Goal: Contribute content: Contribute content

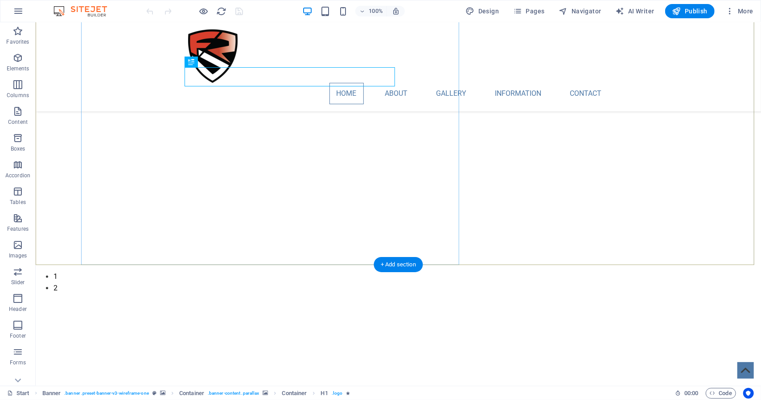
scroll to position [178, 0]
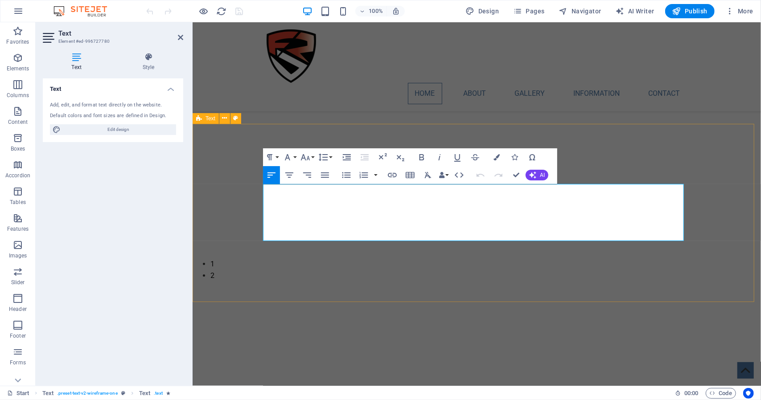
drag, startPoint x: 579, startPoint y: 237, endPoint x: 250, endPoint y: 192, distance: 332.4
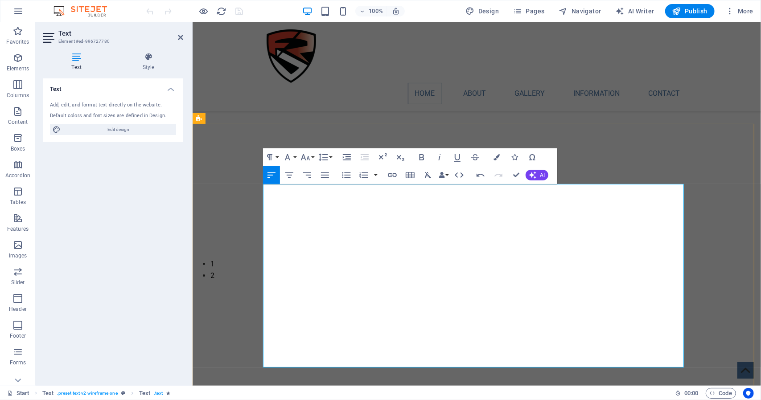
drag, startPoint x: 417, startPoint y: 326, endPoint x: 262, endPoint y: 323, distance: 154.2
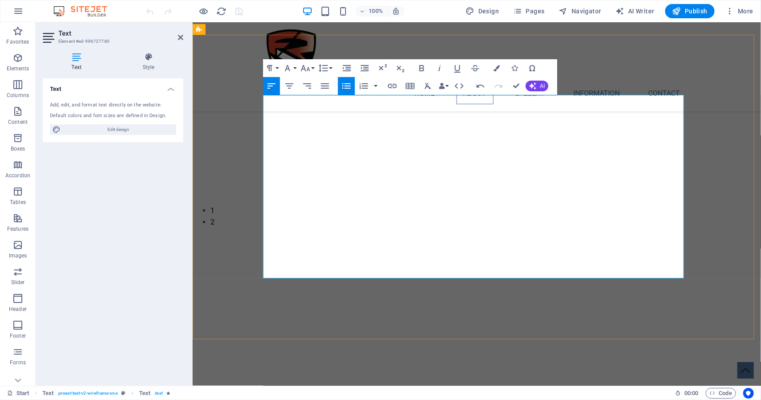
copy p "overall"
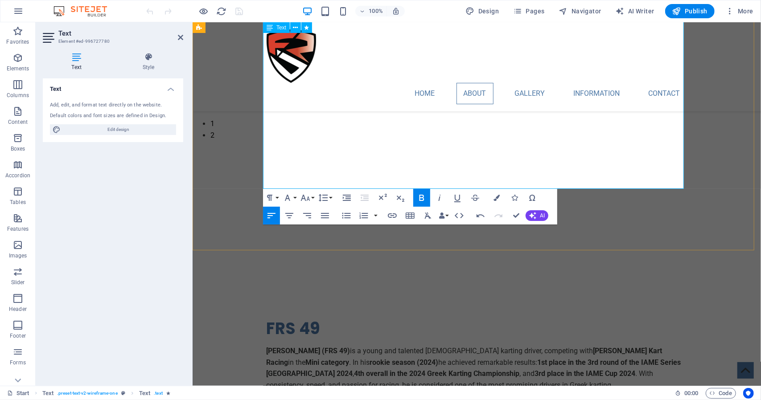
scroll to position [356, 0]
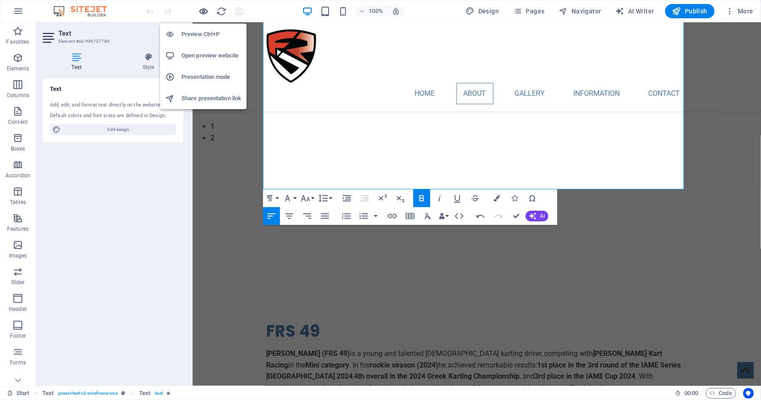
click at [205, 12] on icon "button" at bounding box center [204, 11] width 10 height 10
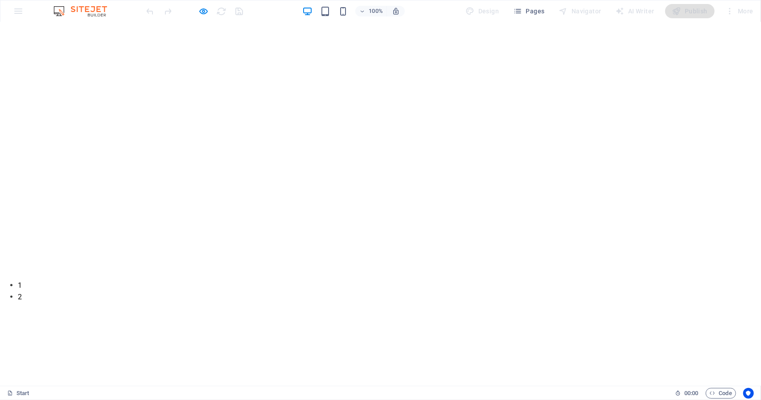
scroll to position [134, 0]
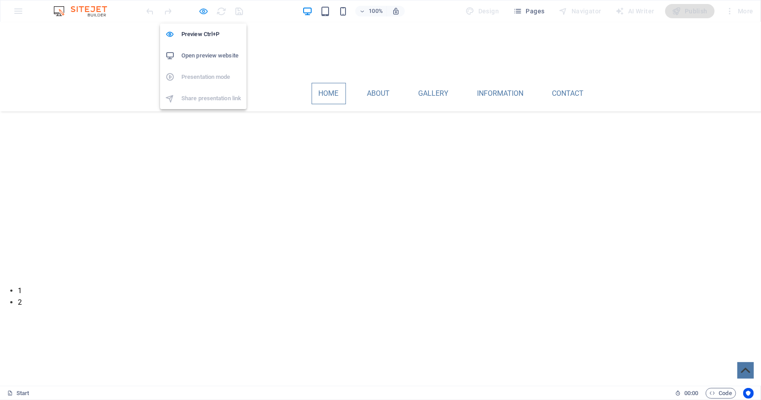
click at [207, 9] on icon "button" at bounding box center [204, 11] width 10 height 10
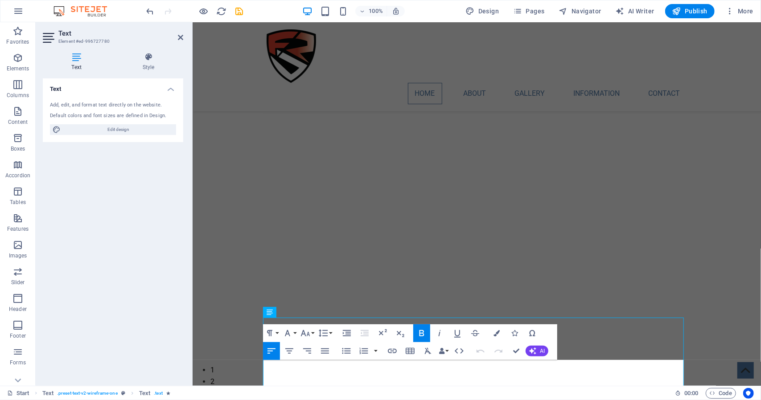
scroll to position [45, 0]
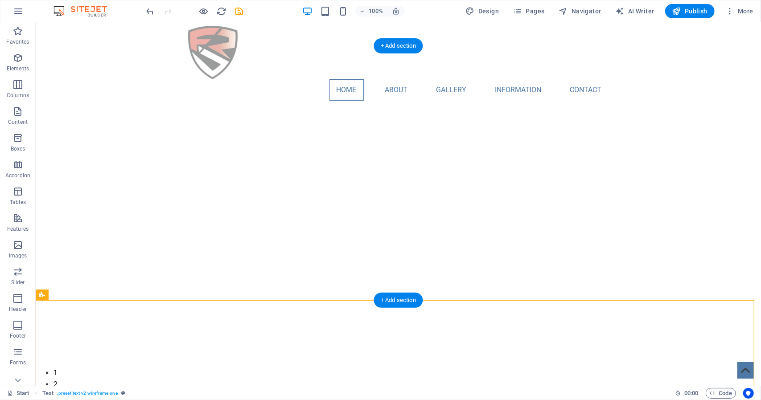
scroll to position [0, 0]
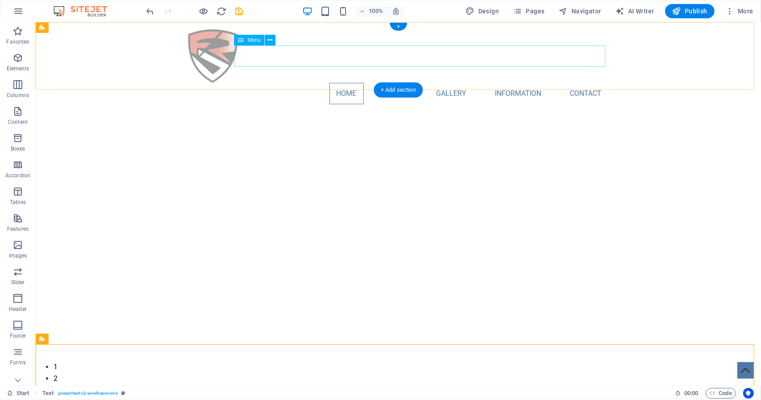
click at [402, 82] on nav "Home About Gallery Information Contact" at bounding box center [398, 92] width 421 height 21
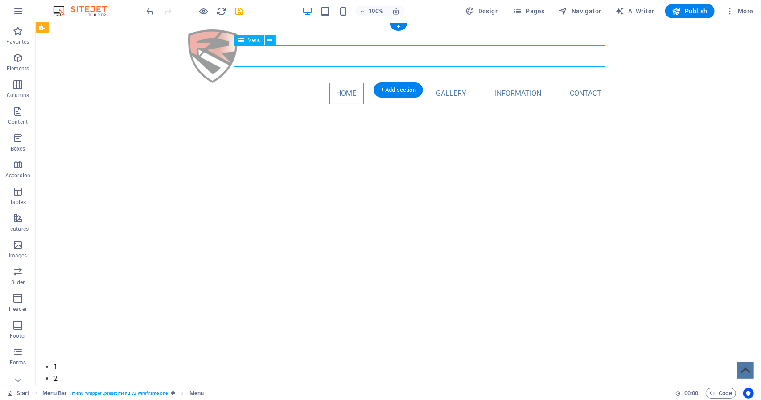
click at [394, 82] on nav "Home About Gallery Information Contact" at bounding box center [398, 92] width 421 height 21
select select
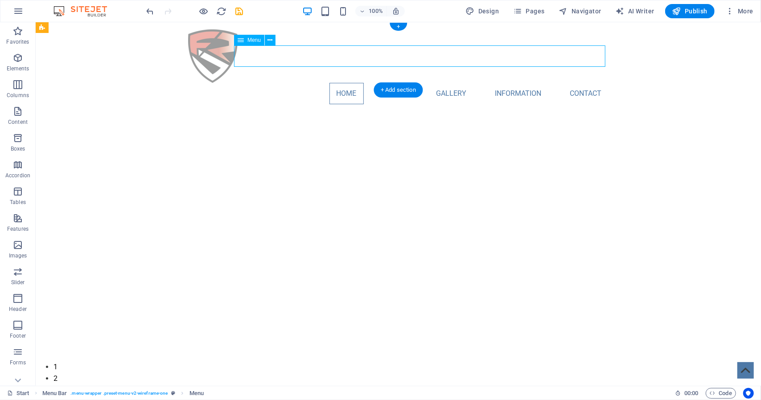
select select
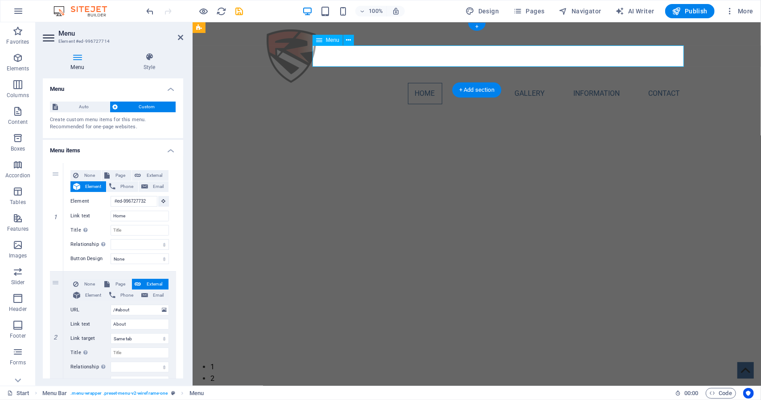
click at [465, 82] on nav "Home About Gallery Information Contact" at bounding box center [476, 92] width 421 height 21
click at [126, 325] on input "About" at bounding box center [139, 324] width 58 height 11
type input "Bio"
select select
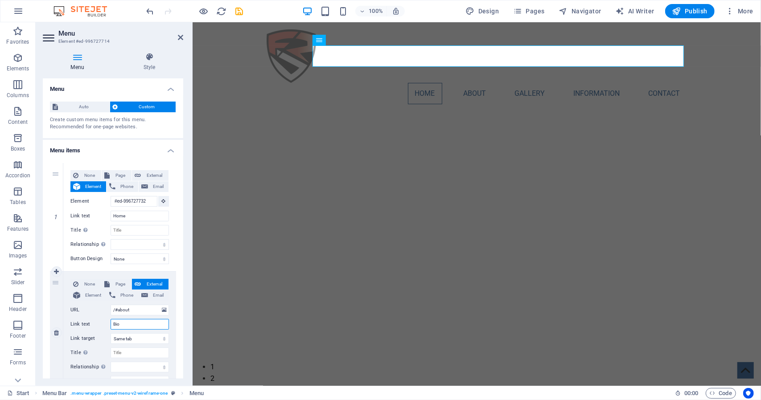
select select
type input "Bio"
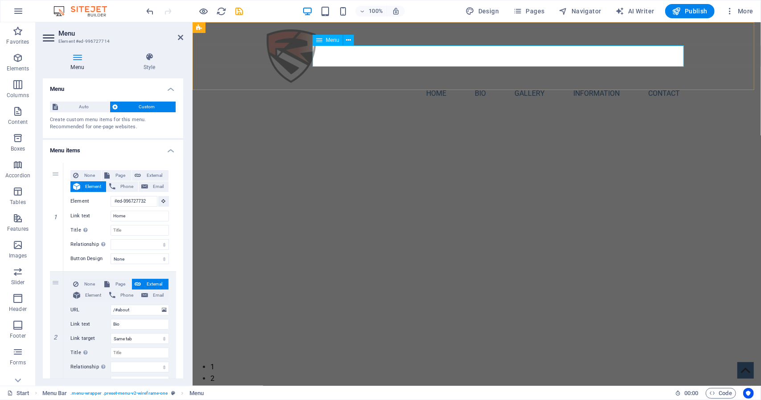
click at [522, 82] on nav "Home Bio Gallery Information Contact" at bounding box center [476, 92] width 421 height 21
click at [521, 79] on div "Home Bio Gallery Information Contact Menu" at bounding box center [476, 66] width 568 height 89
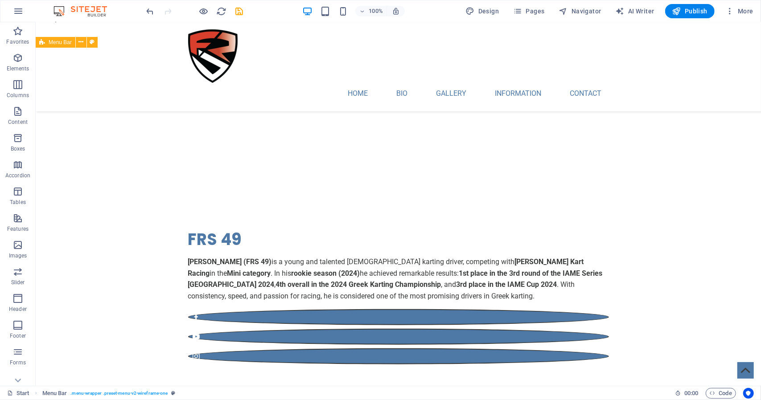
scroll to position [446, 0]
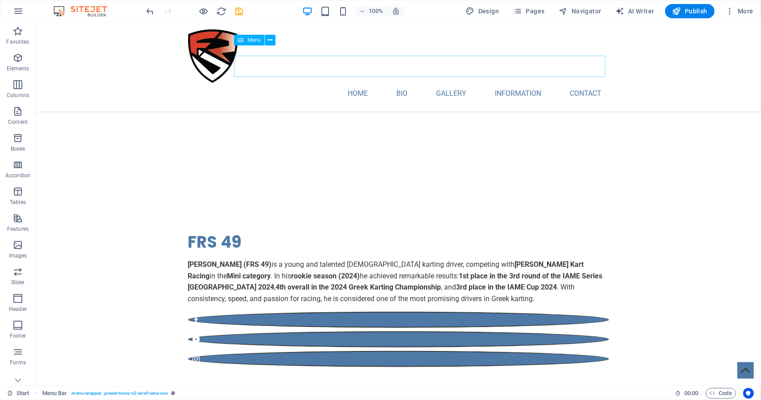
click at [443, 82] on nav "Home Bio Gallery Information Contact" at bounding box center [398, 92] width 421 height 21
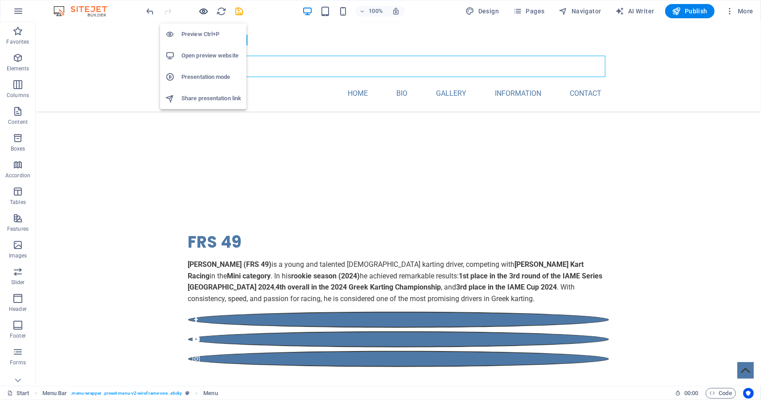
click at [204, 12] on icon "button" at bounding box center [204, 11] width 10 height 10
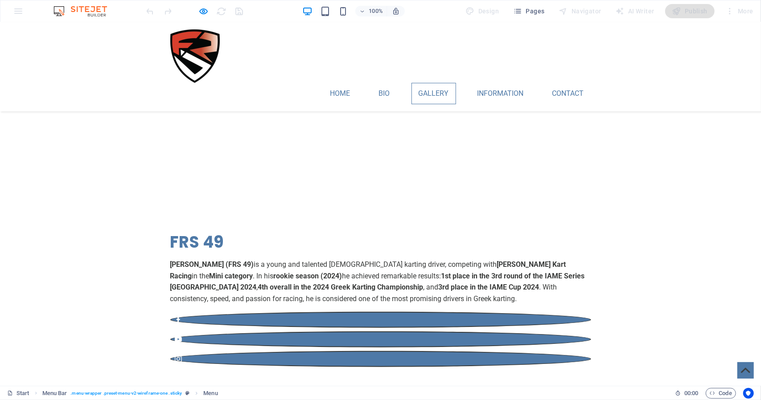
click at [431, 82] on link "Gallery" at bounding box center [433, 92] width 45 height 21
click at [388, 82] on link "Bio" at bounding box center [384, 92] width 25 height 21
click at [379, 82] on link "Bio" at bounding box center [384, 92] width 25 height 21
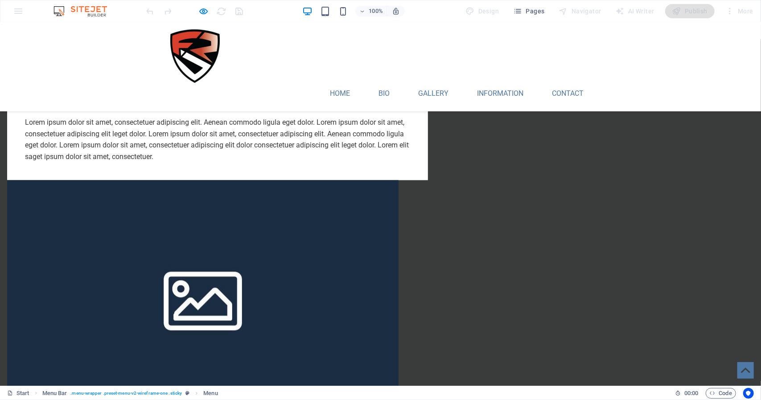
scroll to position [1114, 0]
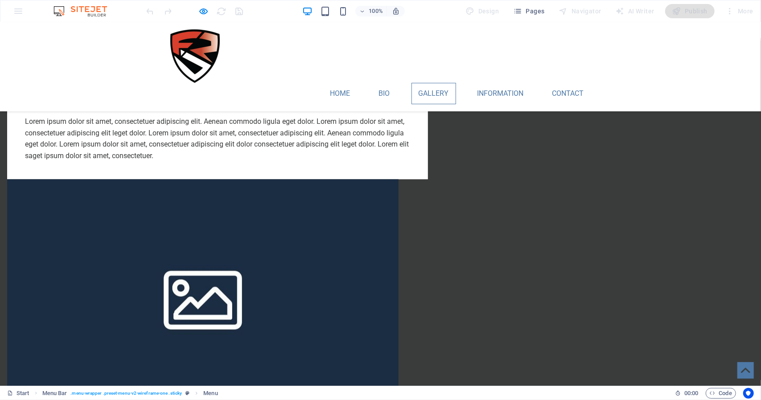
click at [421, 82] on link "Gallery" at bounding box center [433, 92] width 45 height 21
click at [500, 82] on link "Information" at bounding box center [500, 92] width 61 height 21
click at [341, 82] on link "Home" at bounding box center [340, 92] width 34 height 21
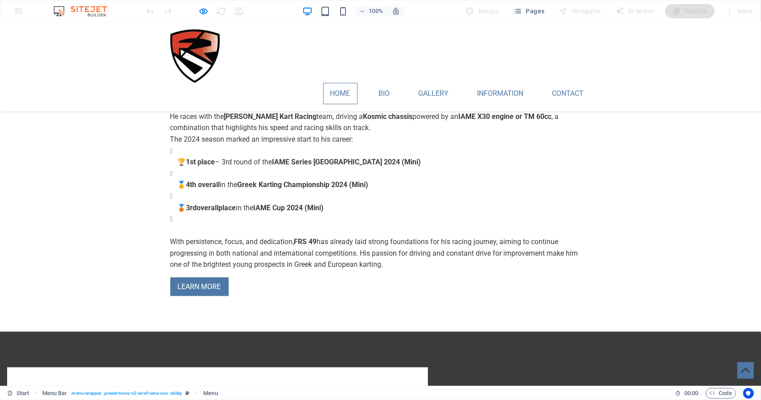
click at [341, 82] on link "Home" at bounding box center [340, 92] width 34 height 21
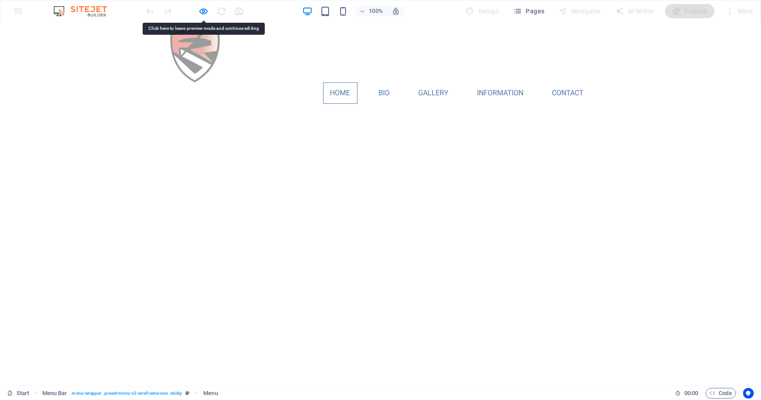
scroll to position [68, 0]
click at [429, 82] on link "Gallery" at bounding box center [433, 92] width 45 height 21
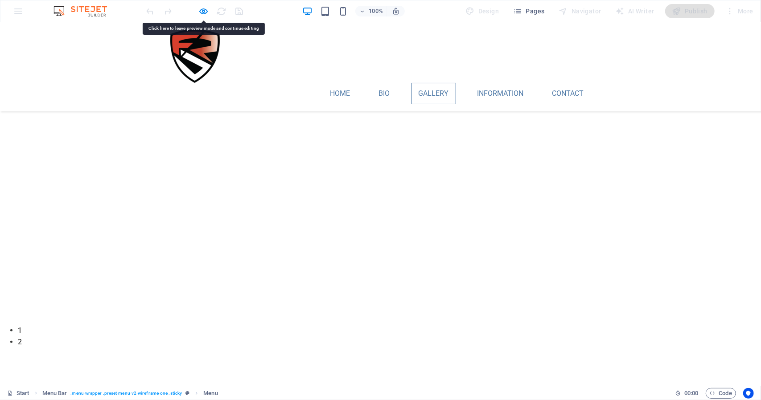
click at [429, 82] on link "Gallery" at bounding box center [433, 92] width 45 height 21
click at [387, 82] on link "Bio" at bounding box center [384, 92] width 25 height 21
click at [342, 82] on link "Home" at bounding box center [340, 92] width 34 height 21
click at [415, 82] on link "Gallery" at bounding box center [433, 92] width 45 height 21
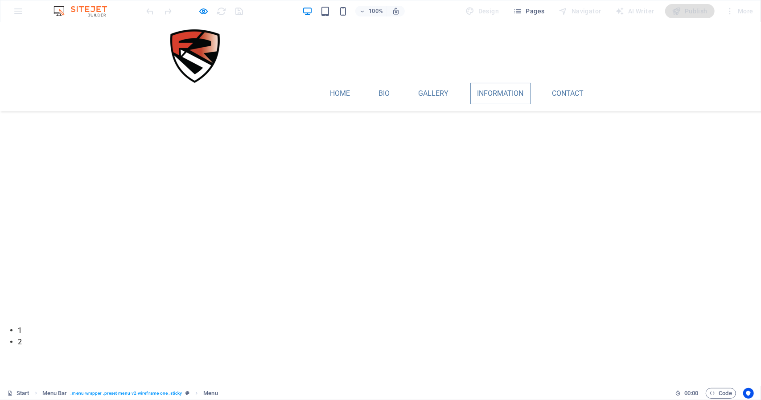
click at [502, 82] on link "Information" at bounding box center [500, 92] width 61 height 21
click at [563, 82] on link "Contact" at bounding box center [568, 92] width 46 height 21
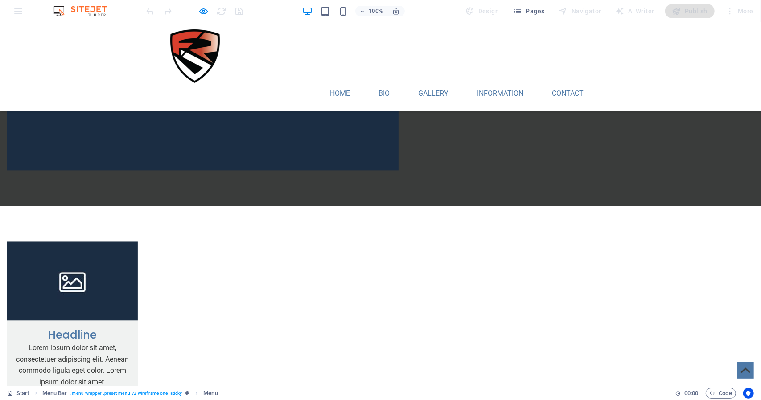
scroll to position [1493, 0]
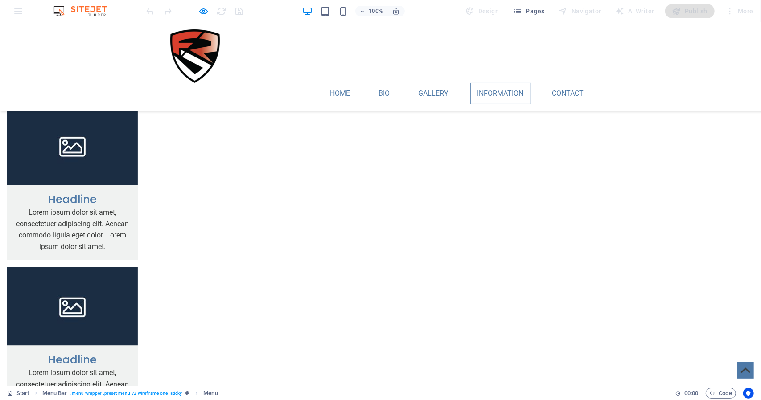
click at [511, 82] on link "Information" at bounding box center [500, 92] width 61 height 21
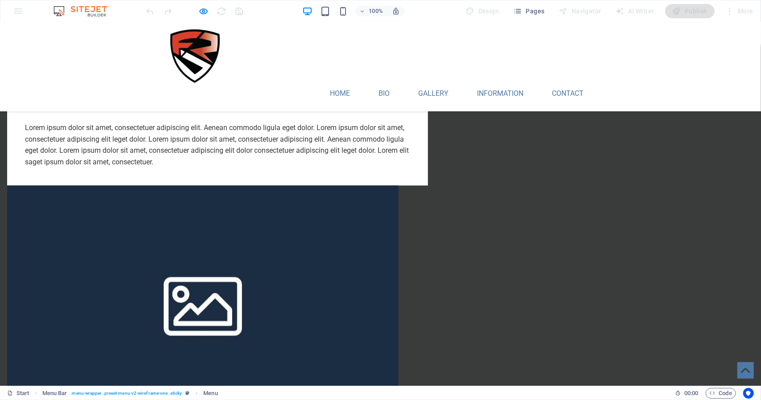
scroll to position [1092, 0]
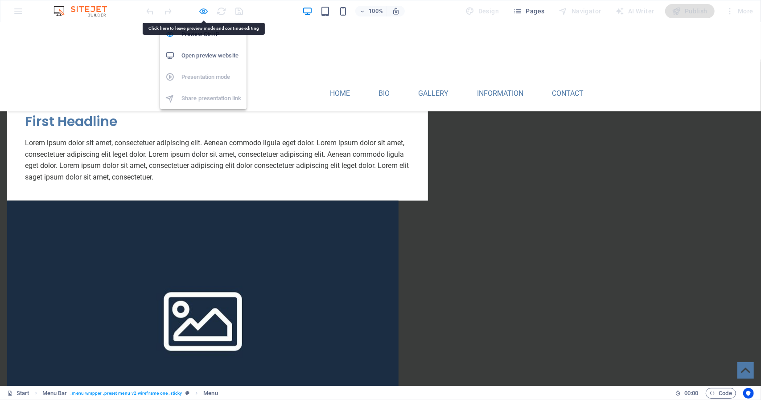
click at [207, 12] on icon "button" at bounding box center [204, 11] width 10 height 10
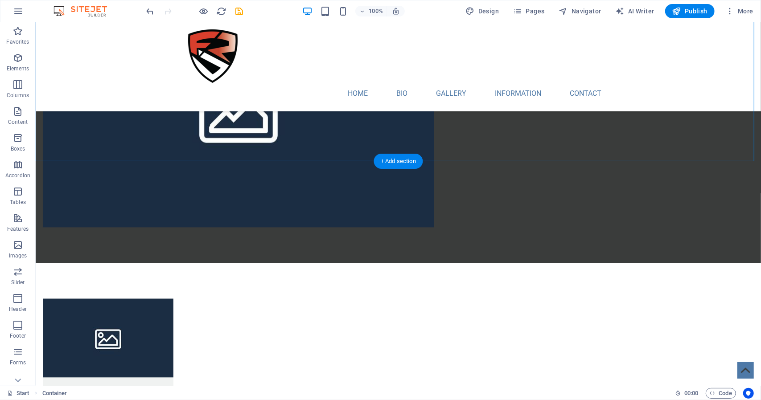
scroll to position [1315, 0]
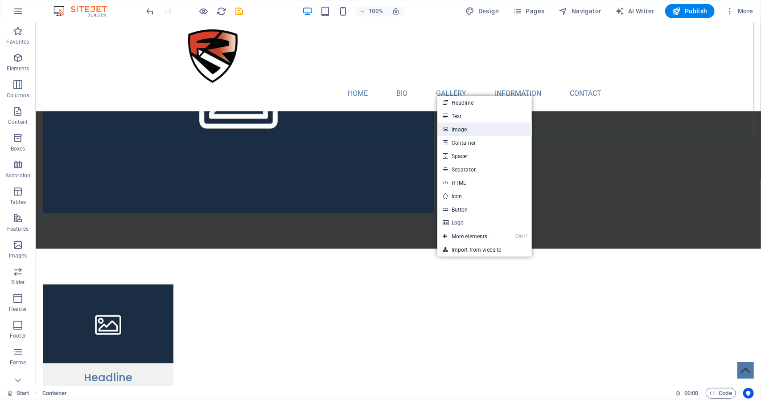
click at [470, 131] on link "Image" at bounding box center [484, 129] width 94 height 13
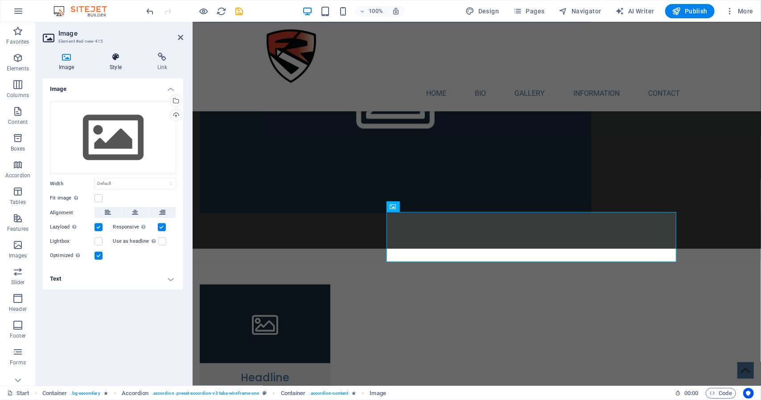
click at [121, 59] on icon at bounding box center [116, 57] width 44 height 9
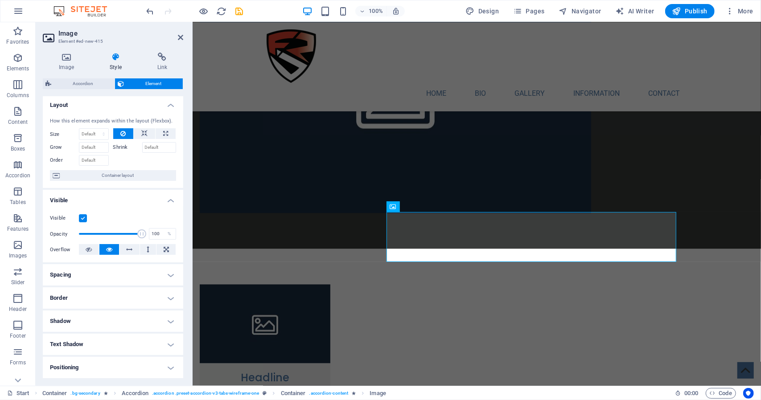
scroll to position [0, 0]
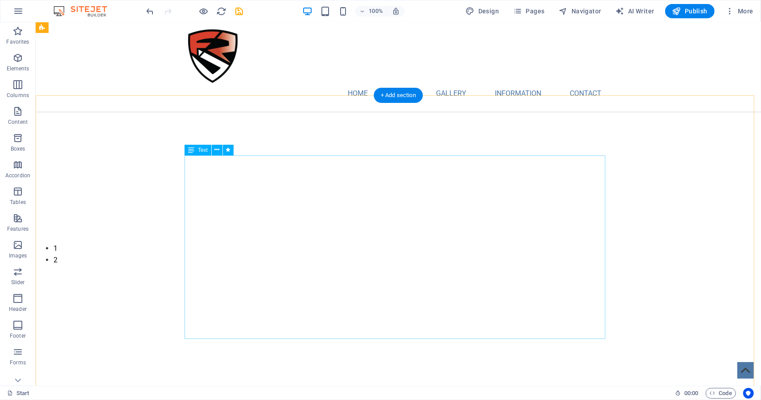
scroll to position [201, 0]
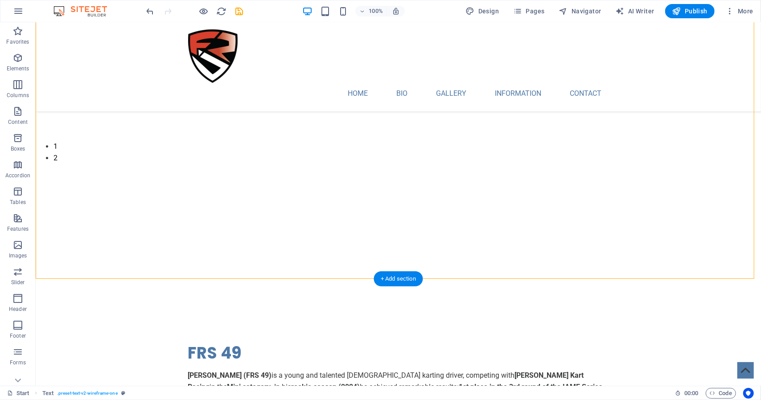
scroll to position [335, 0]
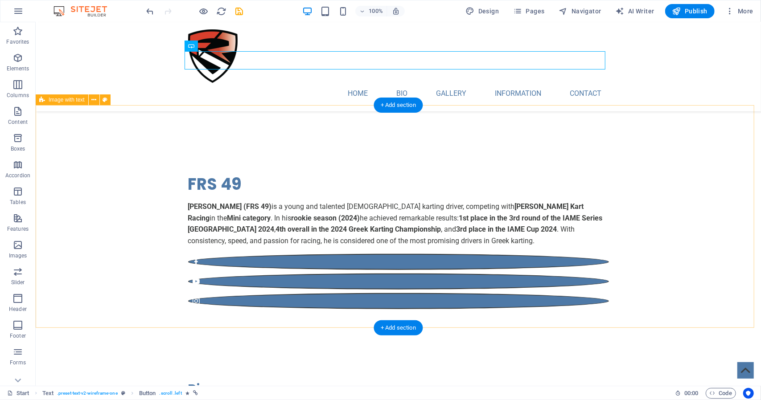
scroll to position [513, 0]
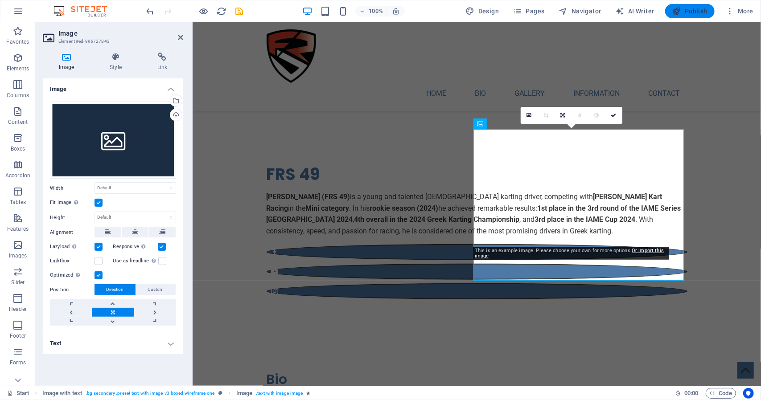
click at [698, 11] on span "Publish" at bounding box center [689, 11] width 35 height 9
checkbox input "false"
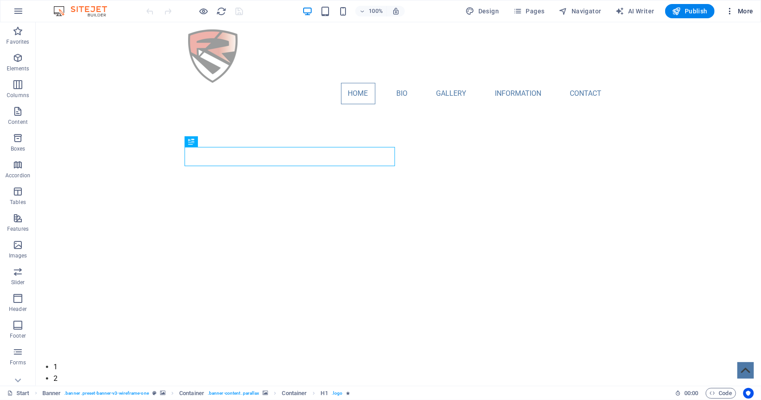
click at [740, 11] on span "More" at bounding box center [739, 11] width 28 height 9
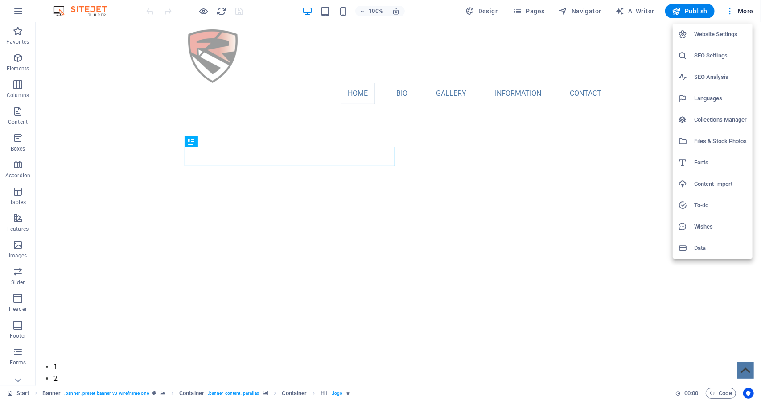
click at [710, 55] on h6 "SEO Settings" at bounding box center [720, 55] width 53 height 11
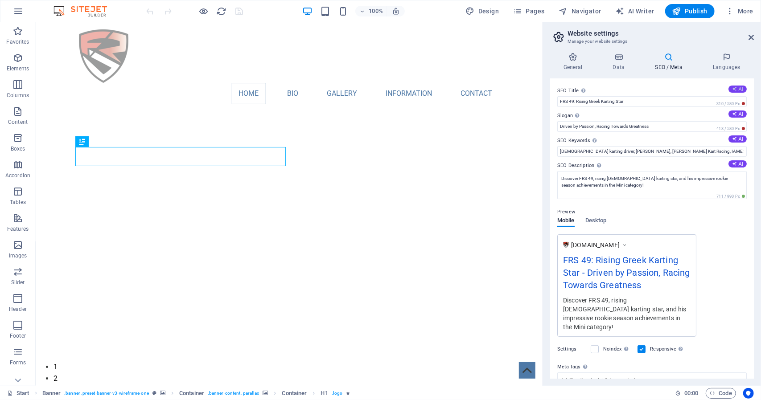
click at [735, 86] on button "AI" at bounding box center [737, 89] width 18 height 7
type input "FRS 49: Rising Star in Karting"
click at [739, 113] on button "AI" at bounding box center [737, 113] width 18 height 7
type input "Racing to Victory with Speed and Passion"
click at [735, 139] on button "AI" at bounding box center [737, 138] width 18 height 7
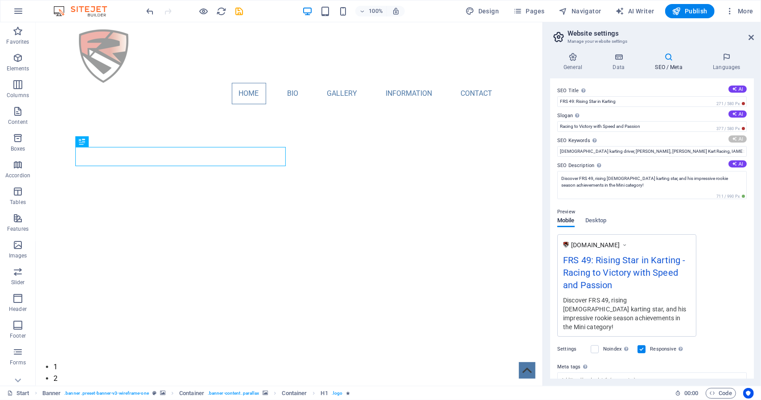
type input "Fotios Raphael Syngounas, Greek karting driver, Maitos Kosmic Kart Racing, Mini…"
drag, startPoint x: 725, startPoint y: 148, endPoint x: 749, endPoint y: 148, distance: 23.2
click at [749, 148] on div "SEO Title The title of your website - make it something that stands out in sear…" at bounding box center [652, 228] width 204 height 300
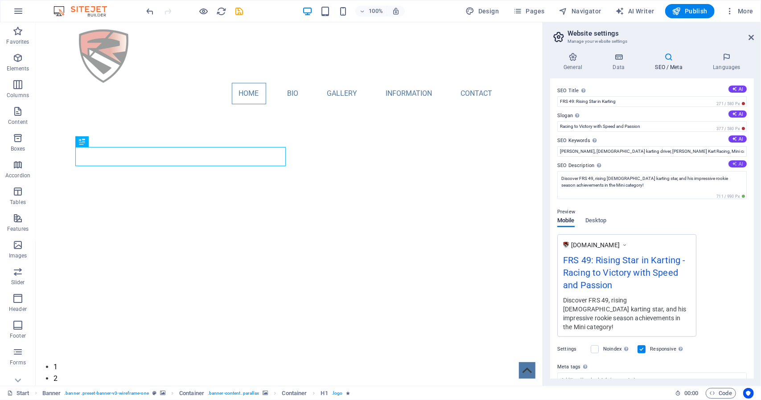
click at [732, 162] on icon at bounding box center [734, 163] width 5 height 5
type textarea "Discover FRS 49, the promising Greek karting star achieving top results in 2024…"
click at [674, 64] on h4 "SEO / Meta" at bounding box center [670, 62] width 58 height 19
click at [598, 221] on span "Desktop" at bounding box center [595, 221] width 21 height 12
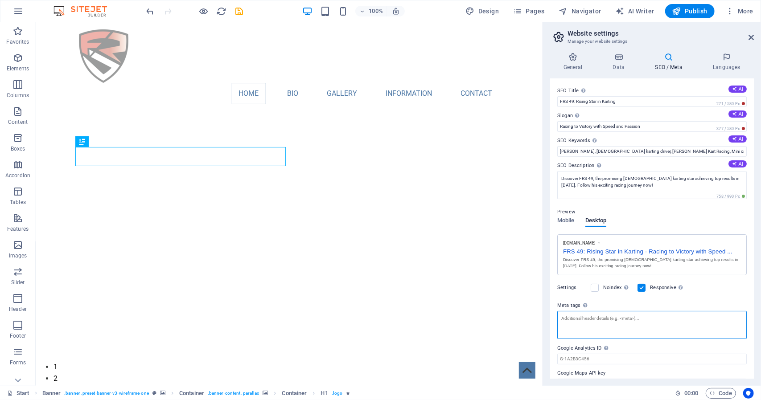
click at [597, 326] on textarea "Meta tags Enter HTML code here that will be placed inside the tags of your webs…" at bounding box center [651, 325] width 189 height 28
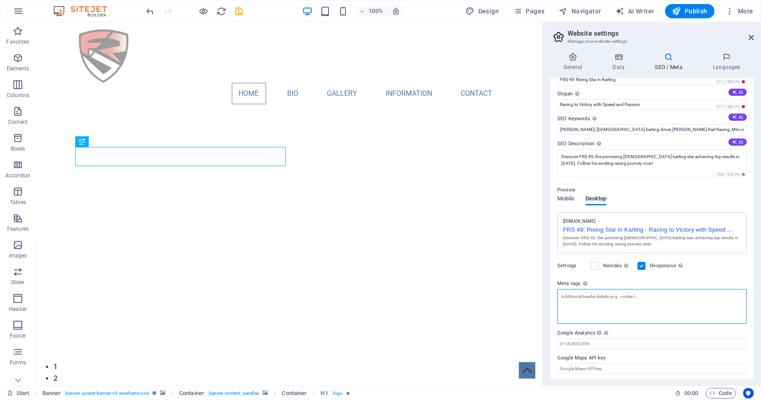
scroll to position [23, 0]
click at [580, 340] on input "Google Analytics ID Please only add the Google Analytics ID. We automatically i…" at bounding box center [651, 342] width 189 height 11
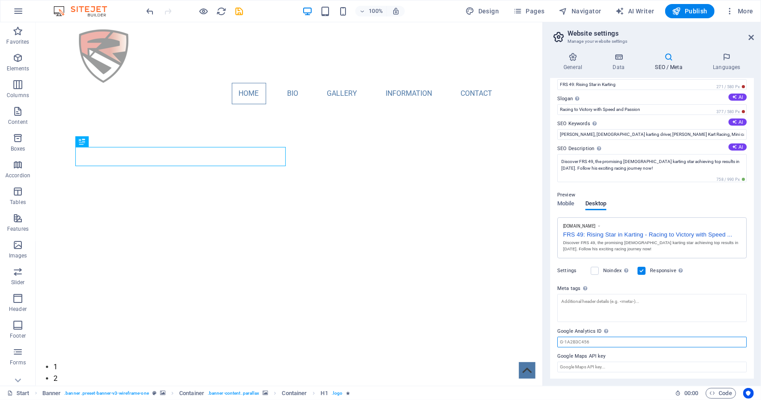
click at [580, 340] on input "Google Analytics ID Please only add the Google Analytics ID. We automatically i…" at bounding box center [651, 342] width 189 height 11
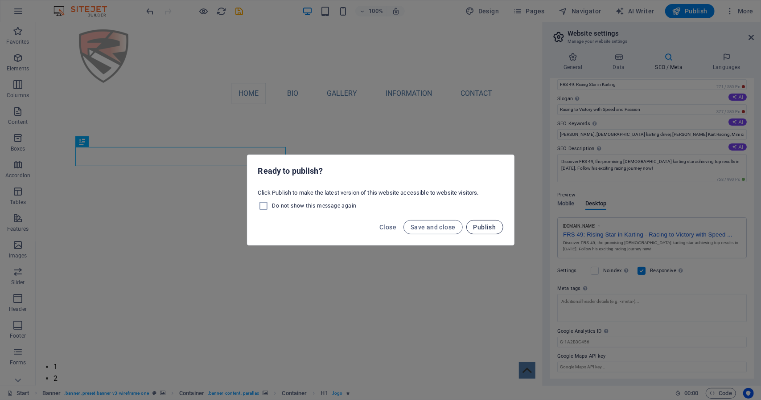
click at [484, 225] on span "Publish" at bounding box center [484, 227] width 23 height 7
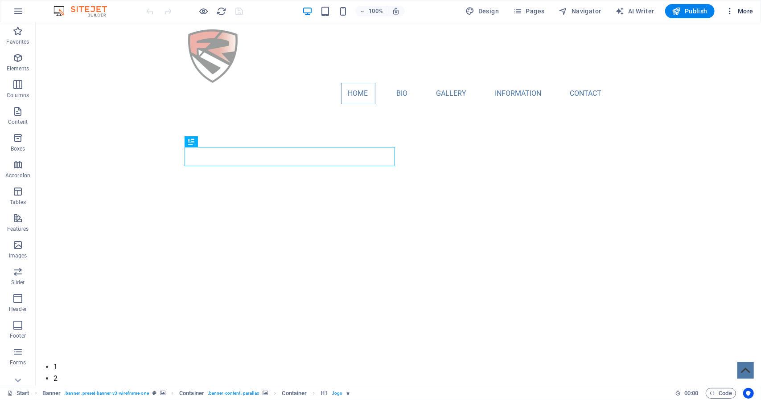
click at [733, 9] on icon "button" at bounding box center [729, 11] width 9 height 9
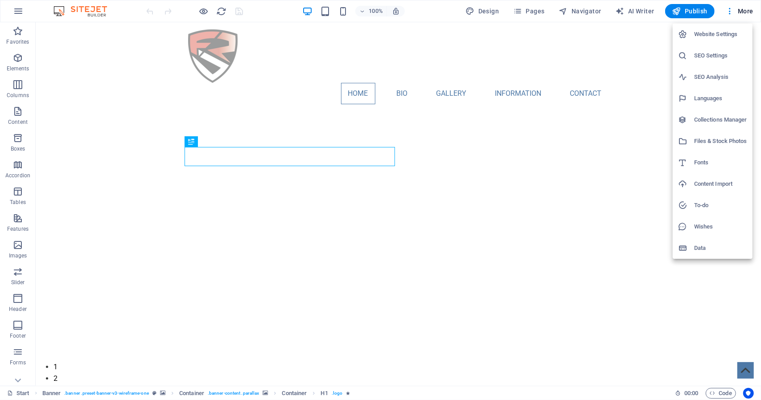
click at [711, 36] on h6 "Website Settings" at bounding box center [720, 34] width 53 height 11
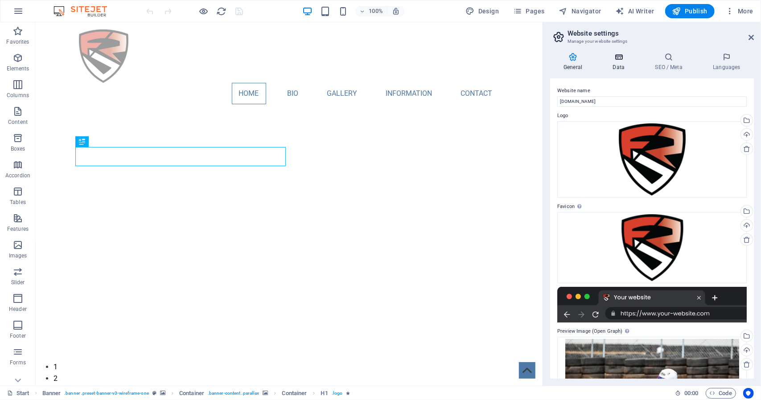
click at [615, 56] on icon at bounding box center [618, 57] width 39 height 9
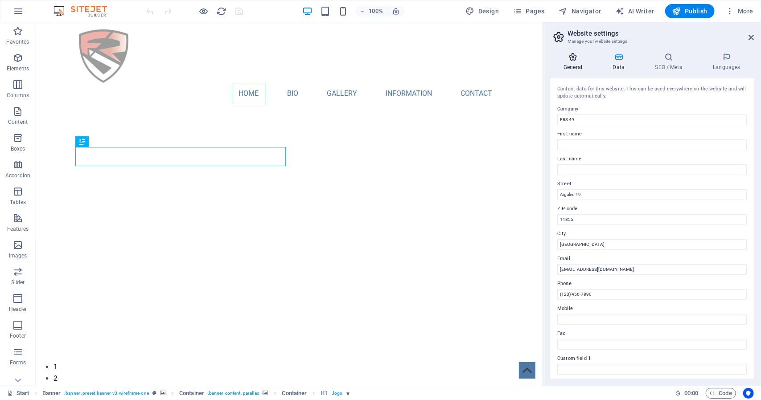
click at [579, 57] on icon at bounding box center [572, 57] width 45 height 9
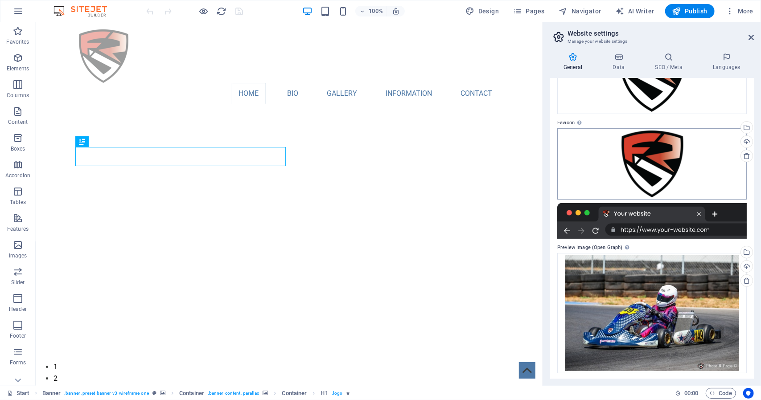
scroll to position [86, 0]
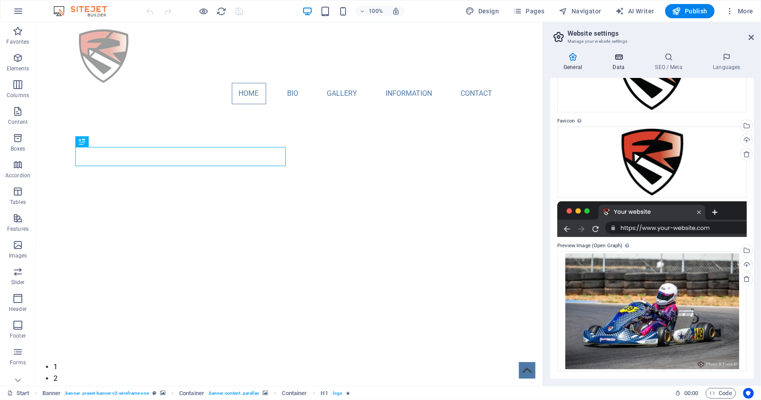
click at [626, 59] on icon at bounding box center [618, 57] width 39 height 9
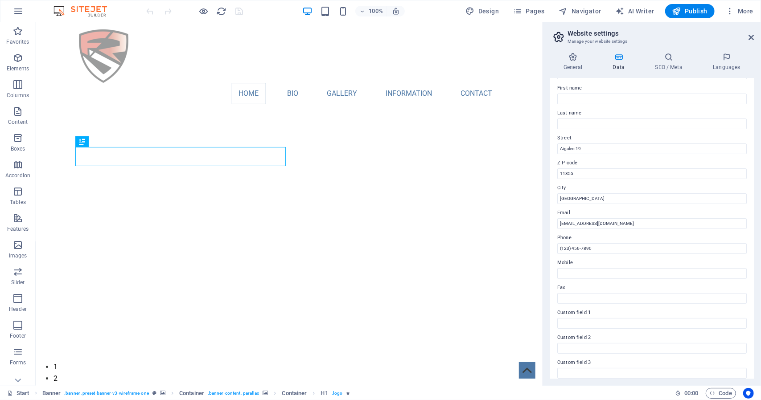
scroll to position [38, 0]
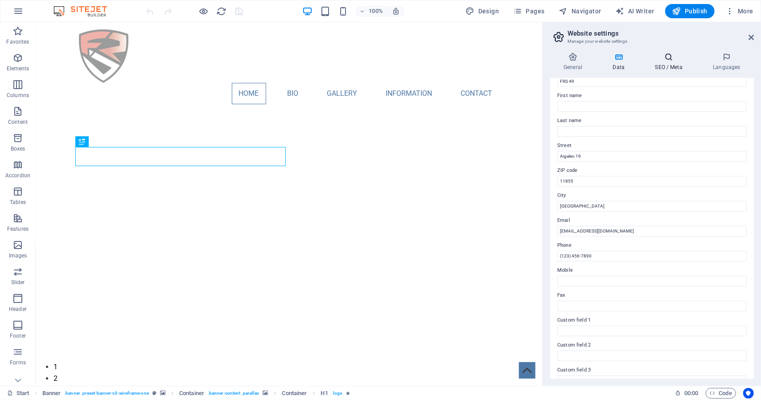
click at [662, 64] on h4 "SEO / Meta" at bounding box center [670, 62] width 58 height 19
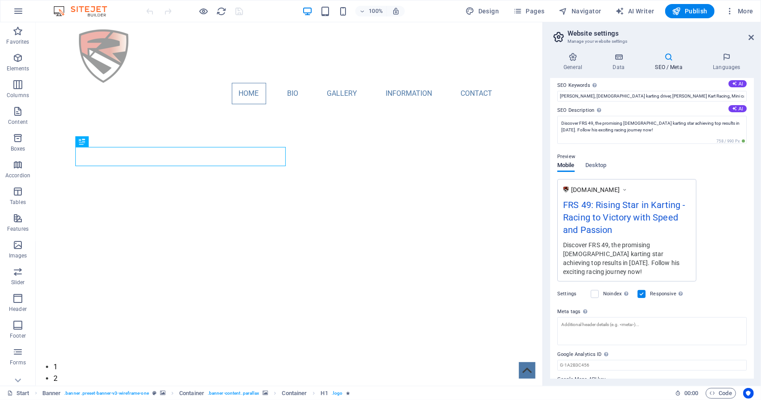
scroll to position [69, 0]
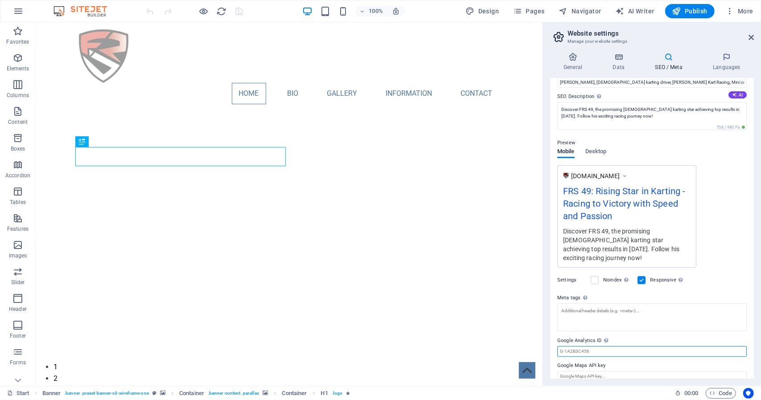
drag, startPoint x: 626, startPoint y: 362, endPoint x: 536, endPoint y: 339, distance: 92.9
paste input "G-2F924DR6WL"
click at [632, 346] on input "G-2F924DR6WL" at bounding box center [651, 351] width 189 height 11
type input "G-2F924DR6WL"
click at [693, 15] on span "Publish" at bounding box center [689, 11] width 35 height 9
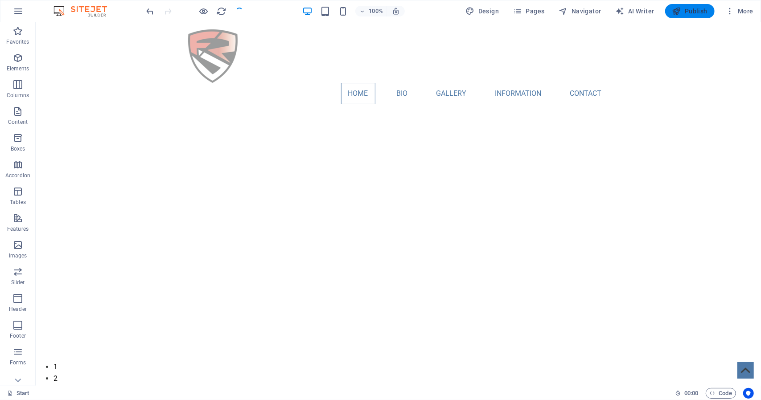
click at [692, 10] on span "Publish" at bounding box center [689, 11] width 35 height 9
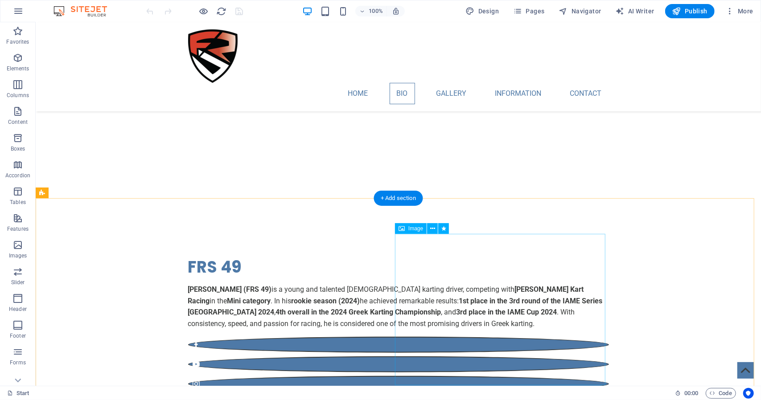
scroll to position [490, 0]
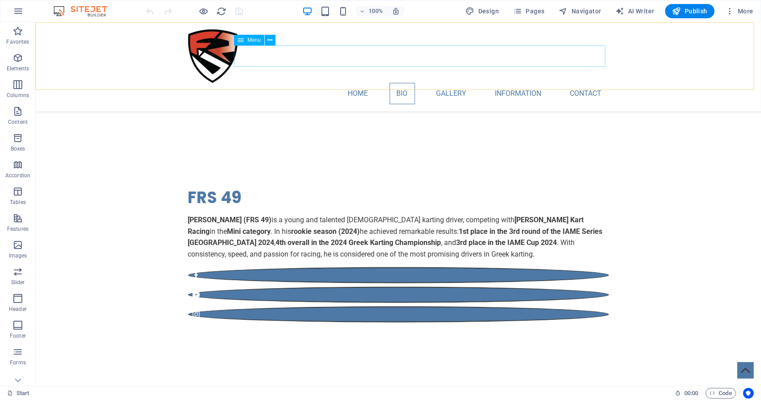
click at [445, 82] on nav "Home Bio Gallery Information Contact" at bounding box center [398, 92] width 421 height 21
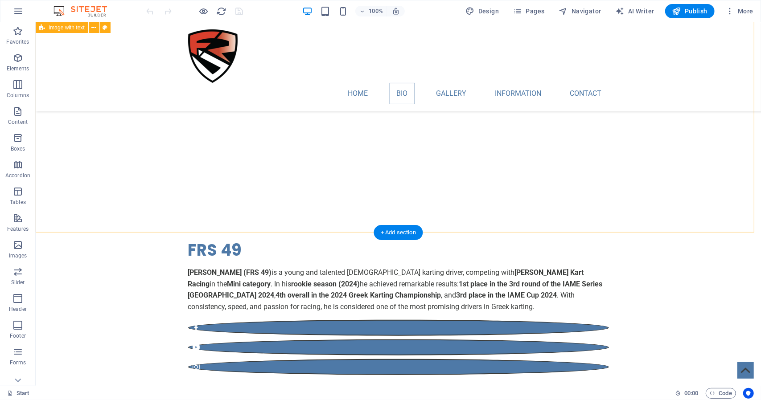
scroll to position [356, 0]
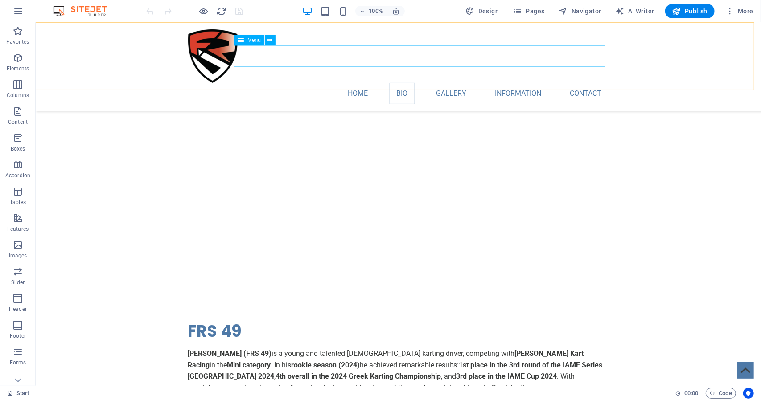
click at [454, 82] on nav "Home Bio Gallery Information Contact" at bounding box center [398, 92] width 421 height 21
click at [504, 82] on nav "Home Bio Gallery Information Contact" at bounding box center [398, 92] width 421 height 21
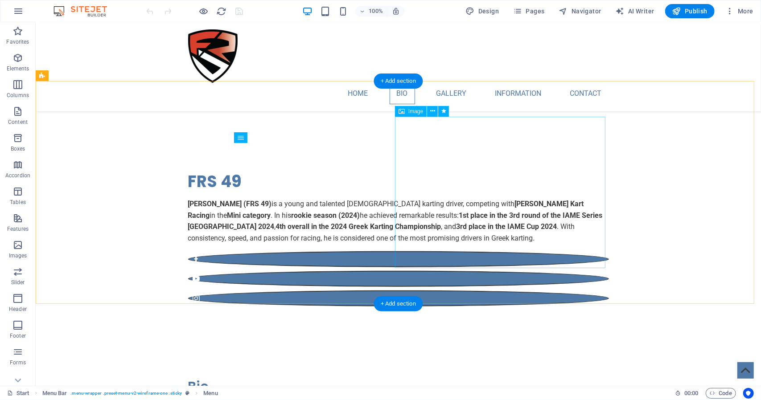
scroll to position [490, 0]
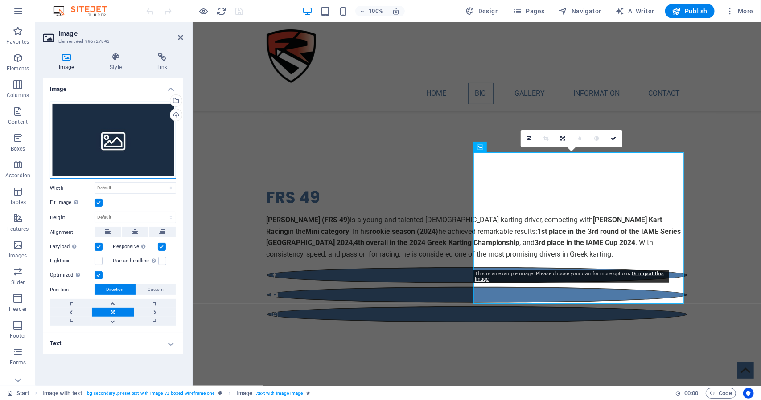
click at [110, 145] on div "Drag files here, click to choose files or select files from Files or our free s…" at bounding box center [113, 141] width 126 height 78
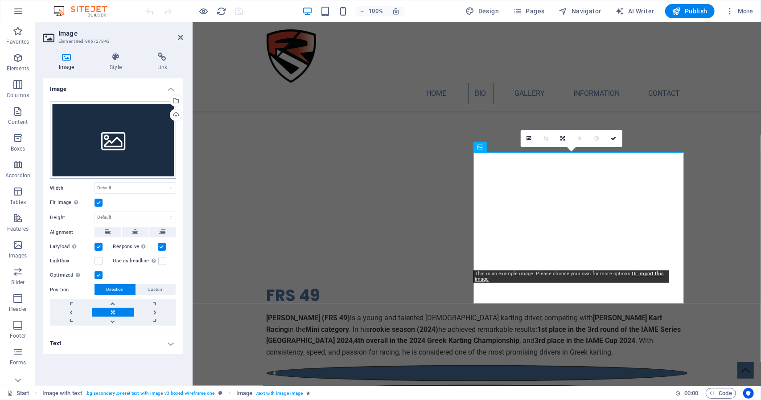
scroll to position [528, 0]
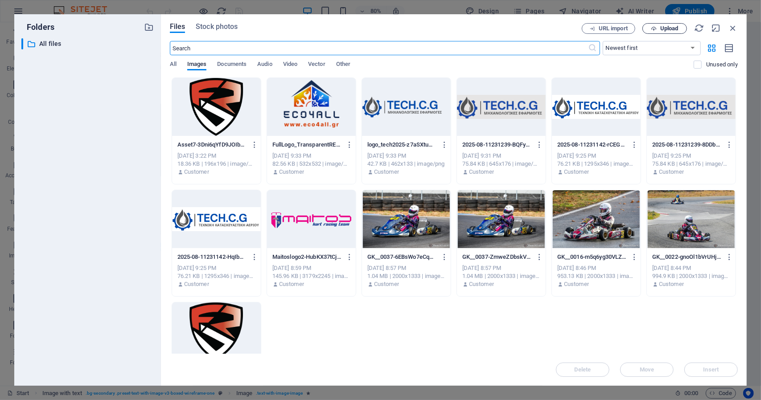
click at [665, 30] on span "Upload" at bounding box center [669, 28] width 18 height 5
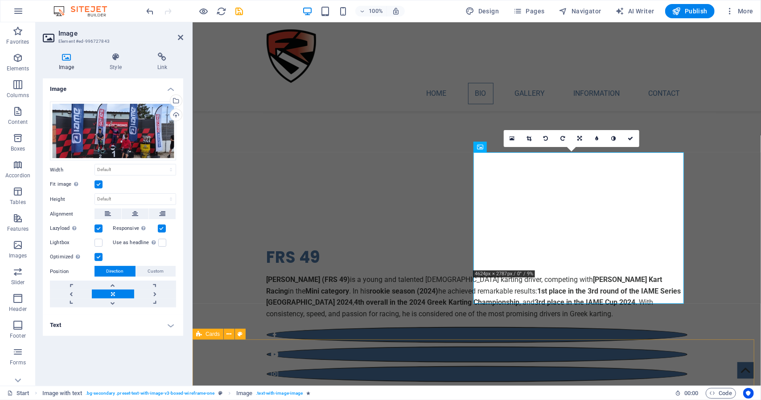
scroll to position [490, 0]
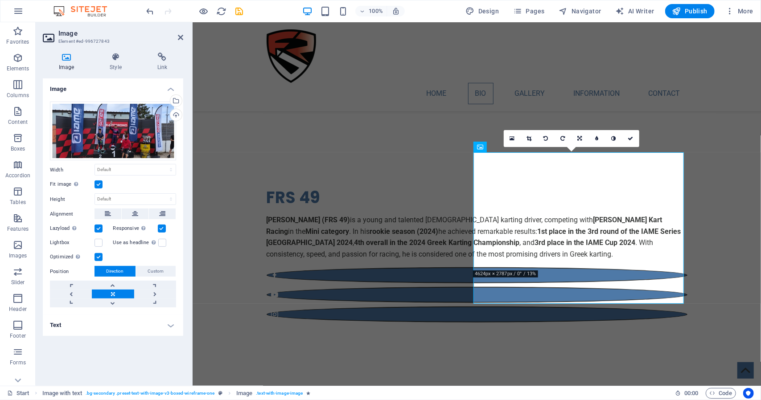
click at [99, 184] on label at bounding box center [98, 184] width 8 height 8
click at [0, 0] on input "Fit image Automatically fit image to a fixed width and height" at bounding box center [0, 0] width 0 height 0
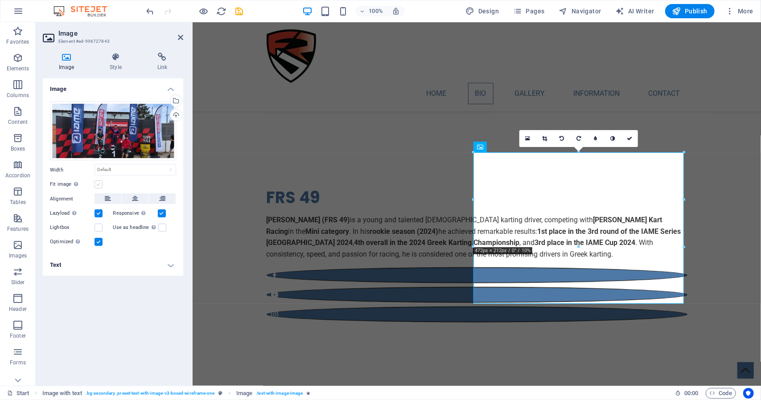
click at [96, 185] on label at bounding box center [98, 184] width 8 height 8
click at [0, 0] on input "Fit image Automatically fit image to a fixed width and height" at bounding box center [0, 0] width 0 height 0
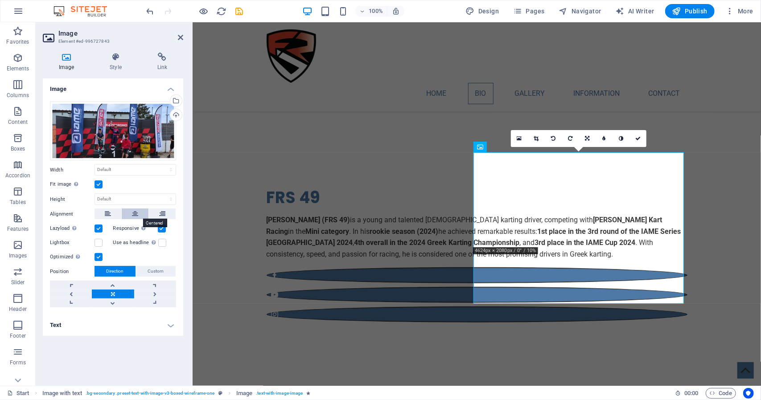
click at [134, 213] on icon at bounding box center [135, 214] width 6 height 11
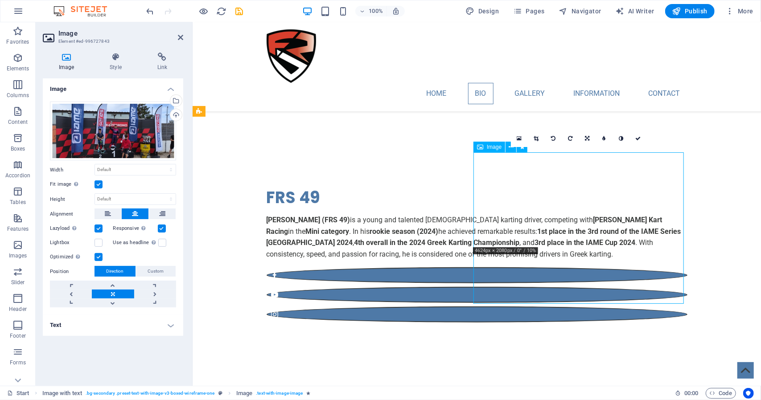
drag, startPoint x: 569, startPoint y: 225, endPoint x: 569, endPoint y: 229, distance: 4.9
click at [100, 184] on label at bounding box center [98, 184] width 8 height 8
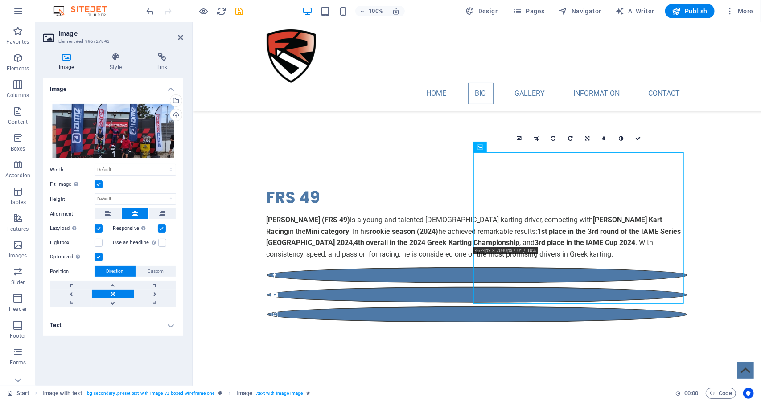
click at [0, 0] on input "Fit image Automatically fit image to a fixed width and height" at bounding box center [0, 0] width 0 height 0
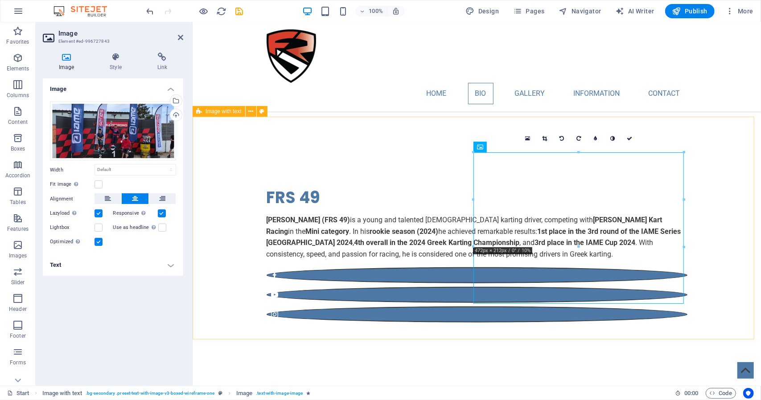
drag, startPoint x: 878, startPoint y: 270, endPoint x: 716, endPoint y: 291, distance: 164.0
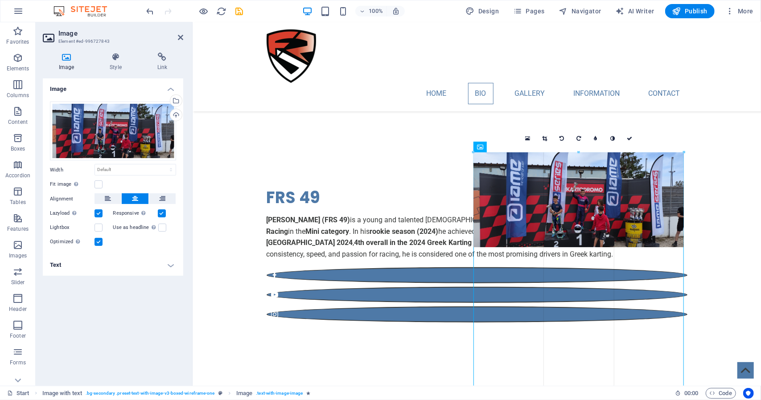
drag, startPoint x: 683, startPoint y: 246, endPoint x: 701, endPoint y: 258, distance: 21.3
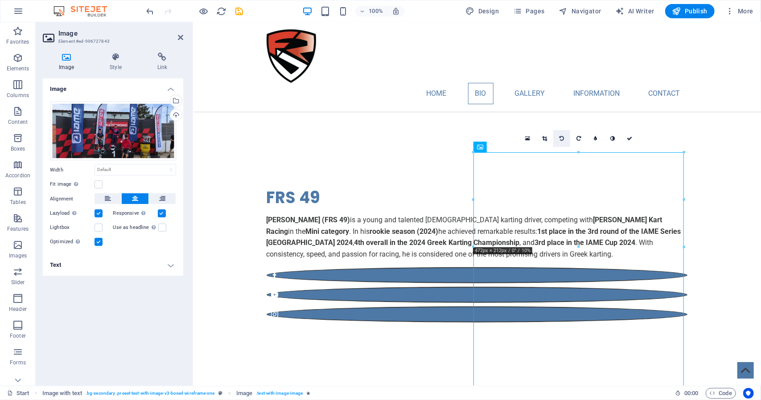
click at [557, 136] on link at bounding box center [561, 138] width 17 height 17
click at [547, 136] on link at bounding box center [544, 138] width 17 height 17
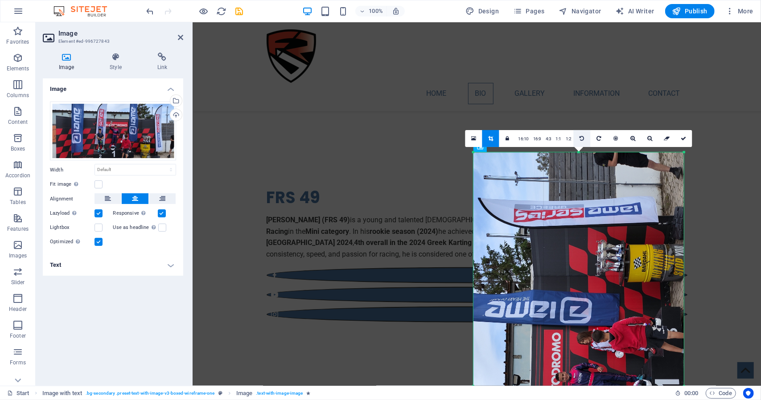
click at [585, 143] on link at bounding box center [581, 138] width 17 height 17
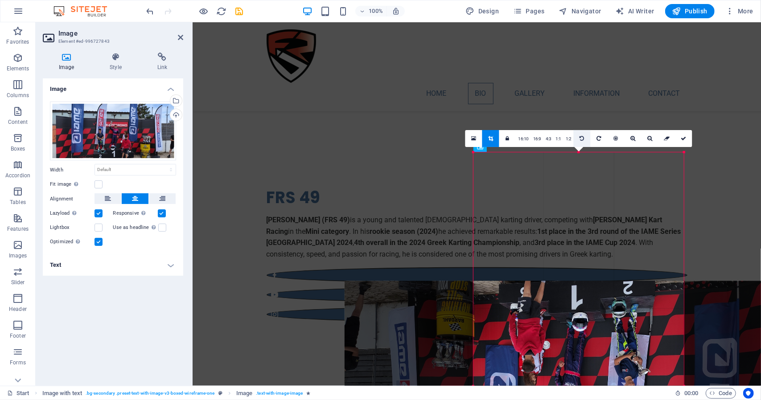
click at [585, 143] on link at bounding box center [581, 138] width 17 height 17
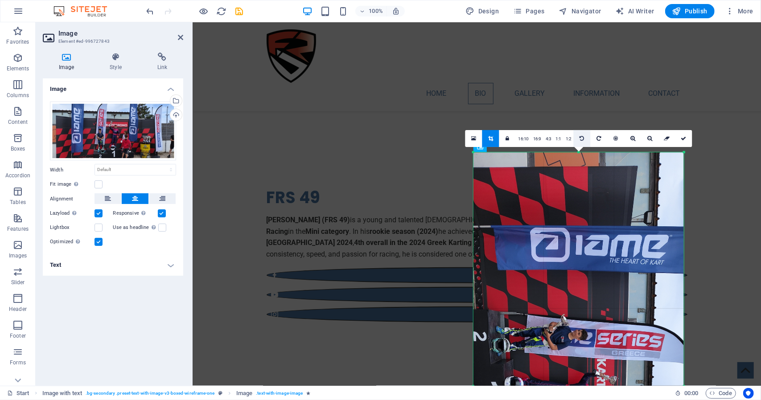
click at [585, 143] on link at bounding box center [581, 138] width 17 height 17
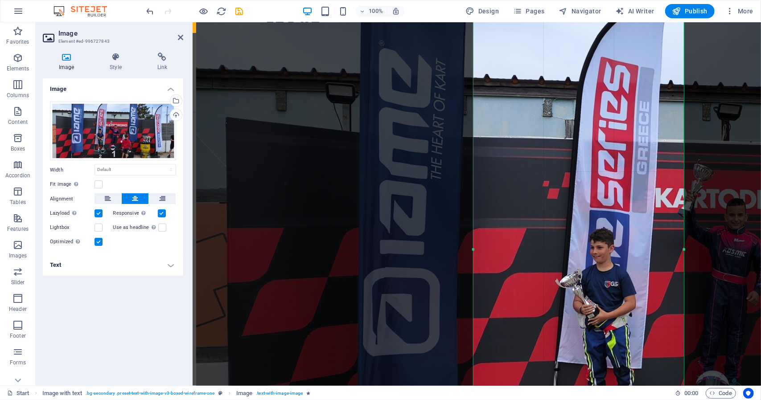
scroll to position [668, 0]
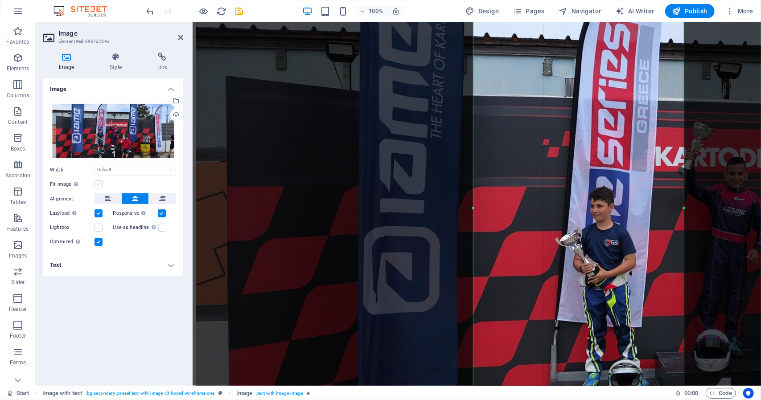
click at [101, 184] on label at bounding box center [98, 184] width 8 height 8
click at [0, 0] on input "Fit image Automatically fit image to a fixed width and height" at bounding box center [0, 0] width 0 height 0
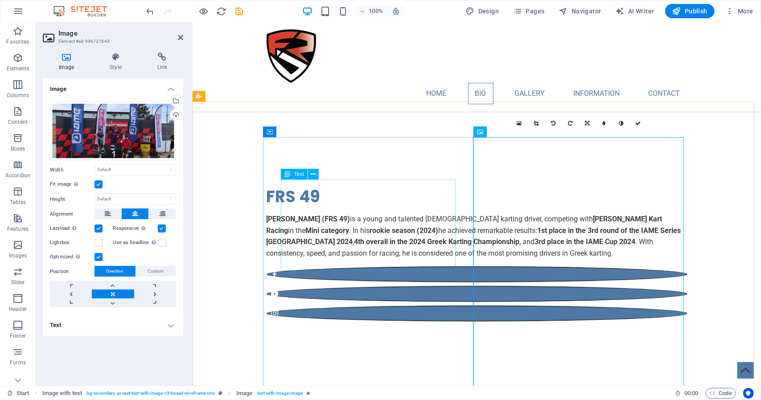
scroll to position [490, 0]
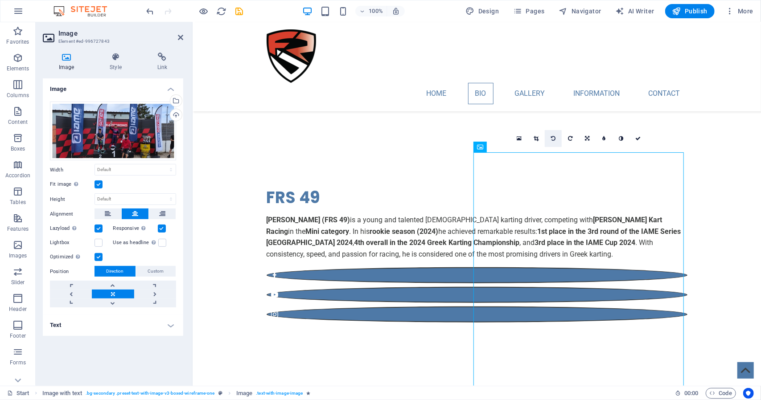
click at [552, 140] on icon at bounding box center [553, 138] width 4 height 5
click at [554, 139] on icon at bounding box center [553, 138] width 4 height 5
click at [588, 141] on icon at bounding box center [587, 138] width 4 height 5
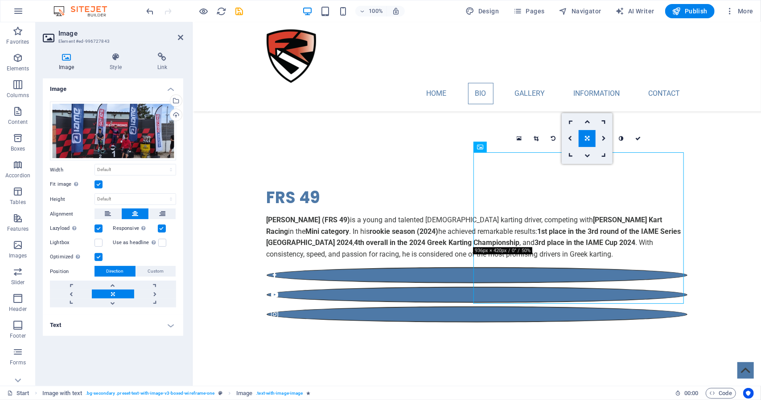
click at [588, 141] on icon at bounding box center [587, 138] width 4 height 5
click at [535, 140] on icon at bounding box center [535, 138] width 5 height 5
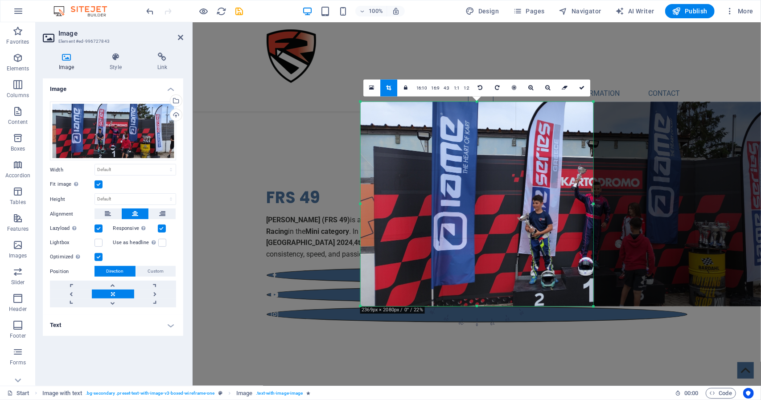
drag, startPoint x: 524, startPoint y: 204, endPoint x: 657, endPoint y: 207, distance: 133.3
click at [593, 206] on div "180 170 160 150 140 130 120 110 100 90 80 70 60 50 40 30 20 10 0 -10 -20 -30 -4…" at bounding box center [476, 204] width 233 height 205
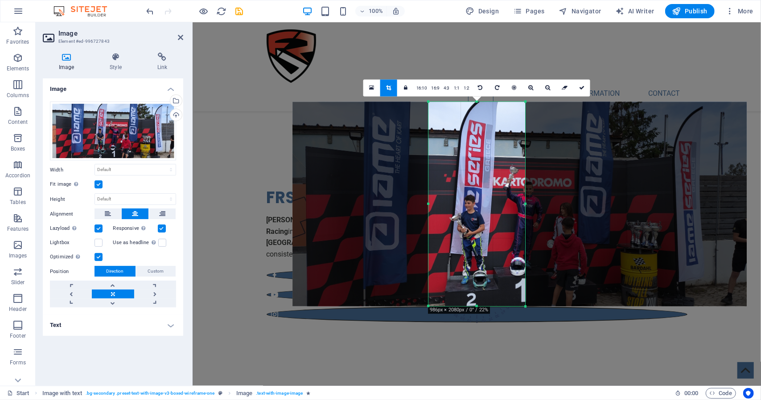
drag, startPoint x: 359, startPoint y: 204, endPoint x: 495, endPoint y: 204, distance: 136.3
click at [495, 204] on div "180 170 160 150 140 130 120 110 100 90 80 70 60 50 40 30 20 10 0 -10 -20 -30 -4…" at bounding box center [476, 204] width 97 height 205
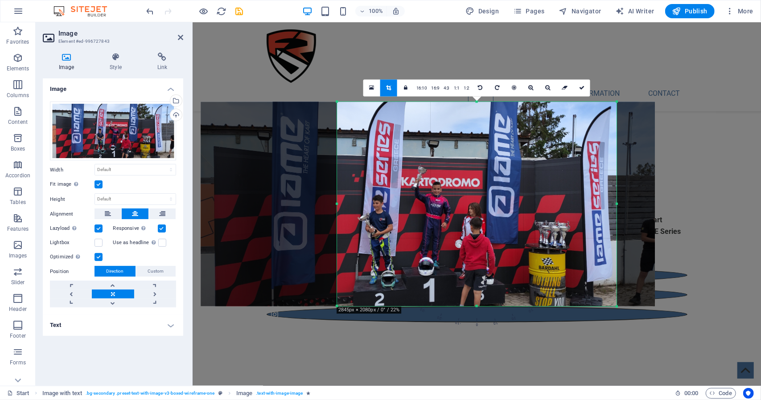
drag, startPoint x: 525, startPoint y: 205, endPoint x: 708, endPoint y: 205, distance: 183.1
click at [708, 205] on div "Drag here to replace the existing content. Press “Ctrl” if you want to create a…" at bounding box center [476, 204] width 568 height 364
click at [583, 93] on link at bounding box center [581, 88] width 17 height 17
type input "627"
select select "px"
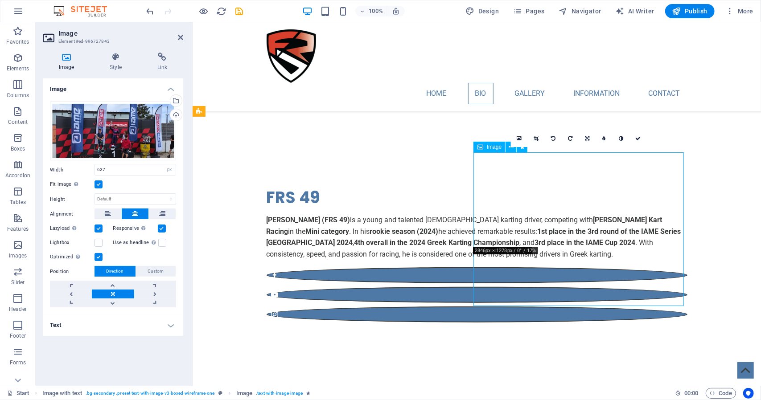
drag, startPoint x: 545, startPoint y: 227, endPoint x: 570, endPoint y: 228, distance: 24.5
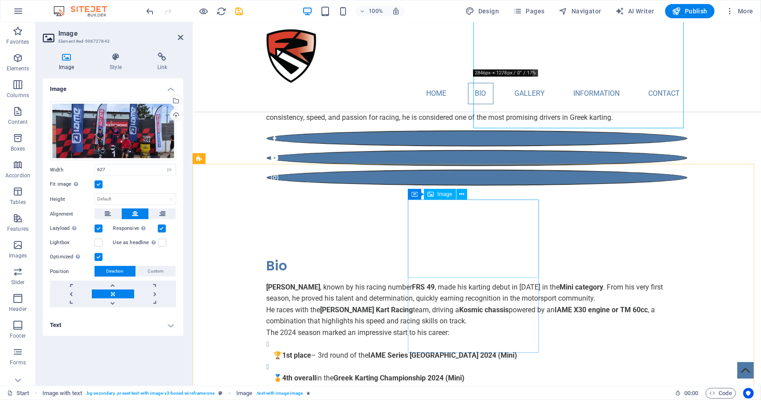
scroll to position [624, 0]
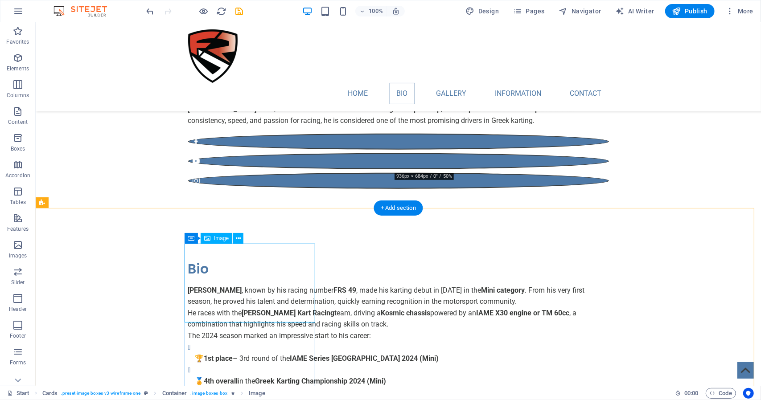
select select "%"
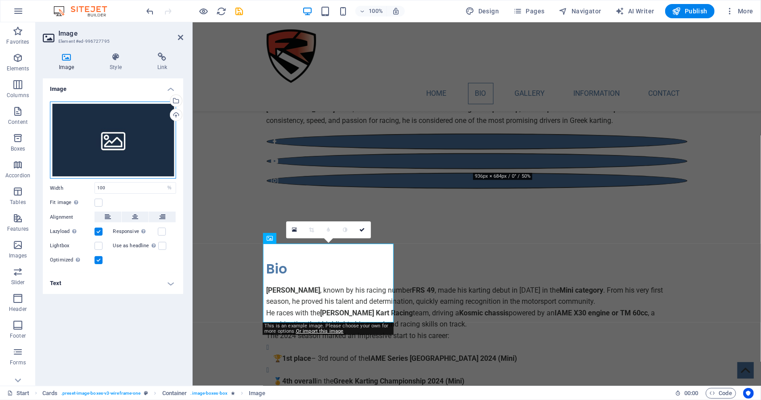
click at [103, 139] on div "Drag files here, click to choose files or select files from Files or our free s…" at bounding box center [113, 141] width 126 height 78
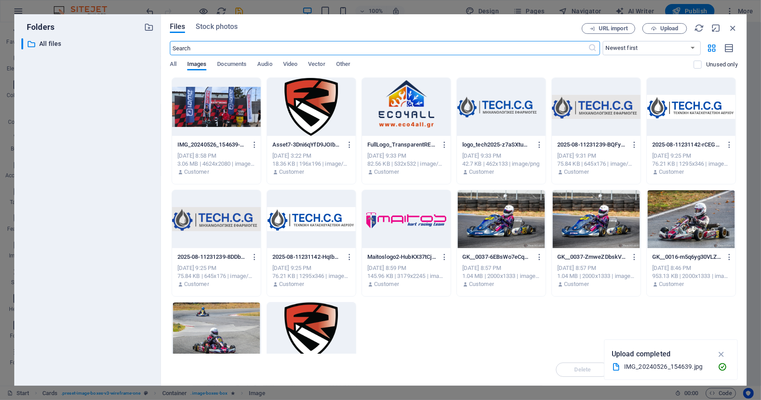
scroll to position [662, 0]
click at [671, 29] on span "Upload" at bounding box center [669, 28] width 18 height 5
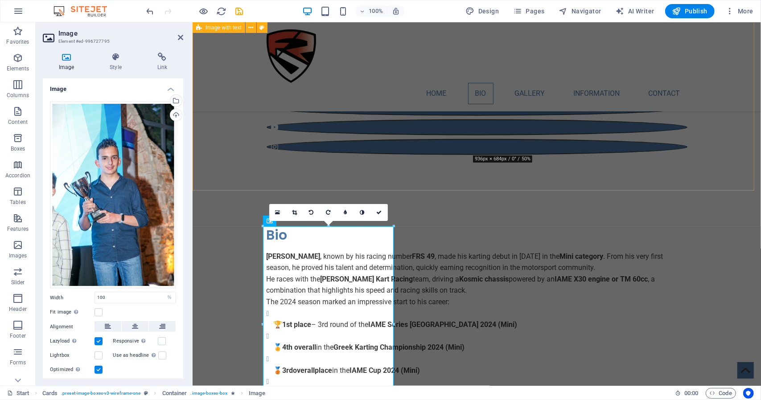
scroll to position [757, 0]
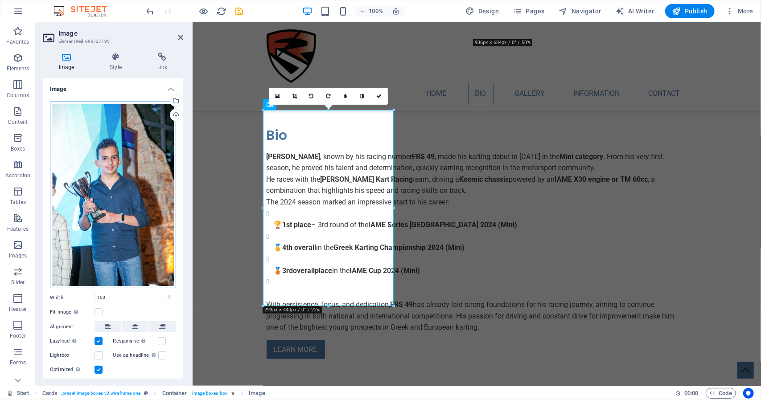
click at [128, 188] on div "Drag files here, click to choose files or select files from Files or our free s…" at bounding box center [113, 195] width 126 height 187
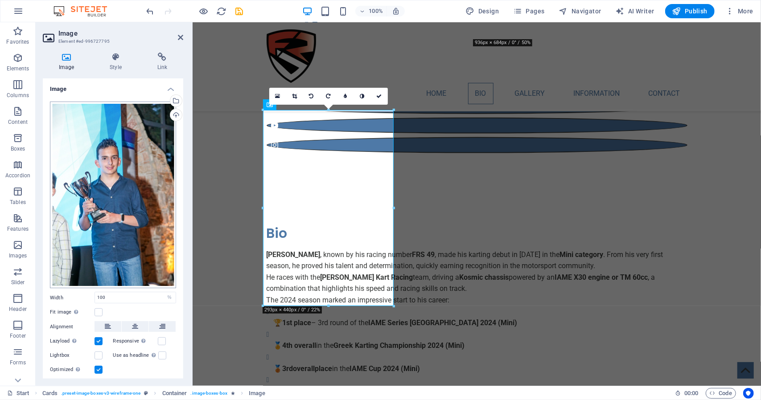
scroll to position [796, 0]
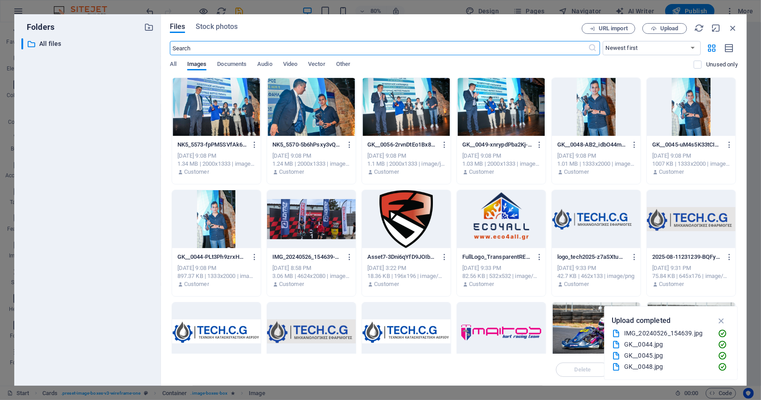
click at [327, 111] on div at bounding box center [311, 107] width 89 height 58
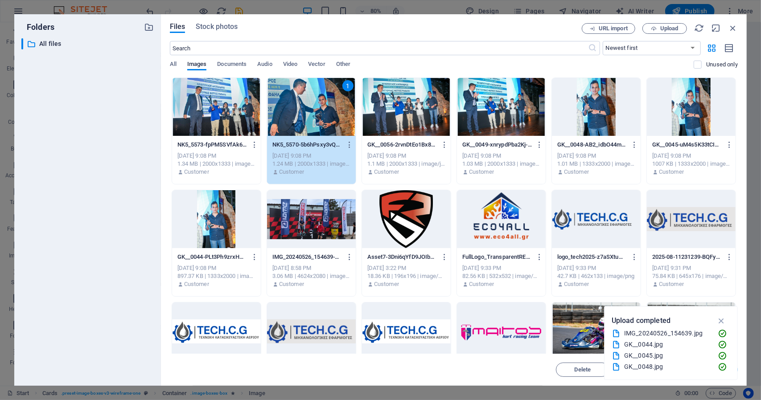
click at [327, 111] on div "1" at bounding box center [311, 107] width 89 height 58
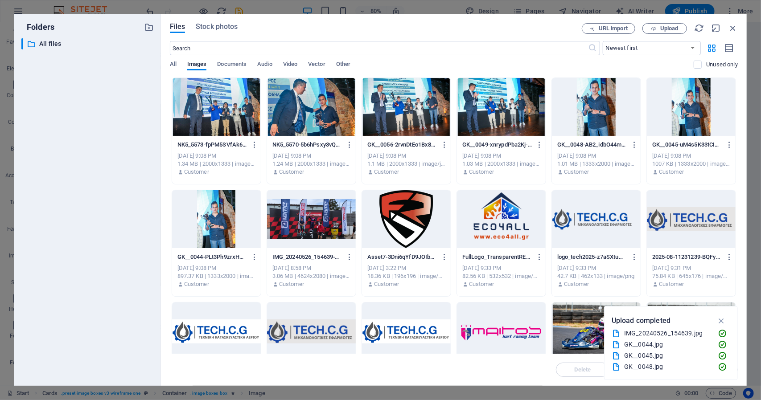
click at [327, 111] on div at bounding box center [311, 107] width 89 height 58
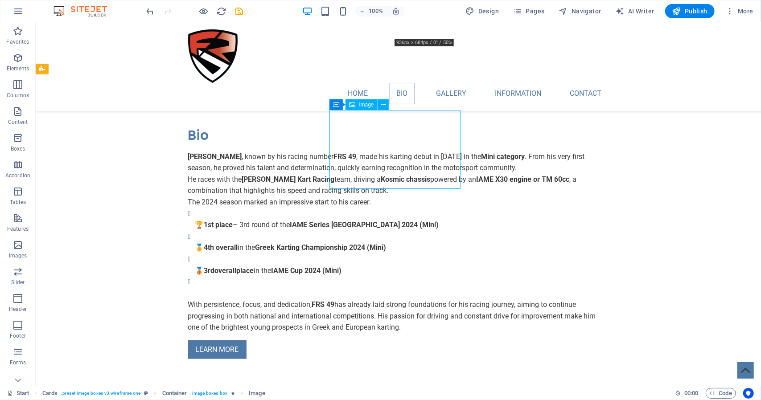
select select "%"
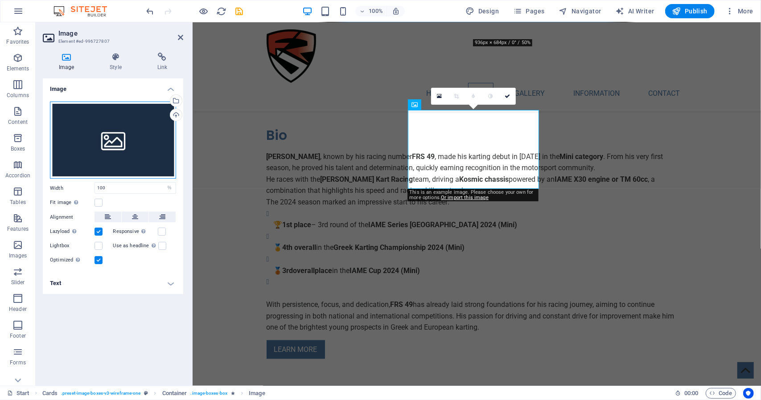
click at [119, 139] on div "Drag files here, click to choose files or select files from Files or our free s…" at bounding box center [113, 141] width 126 height 78
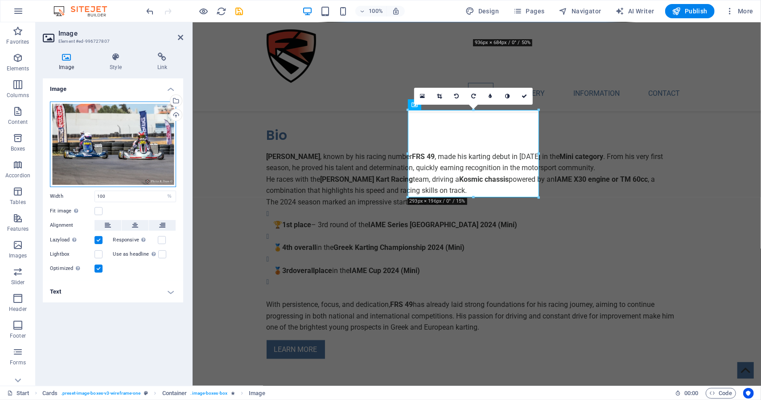
click at [111, 160] on div "Drag files here, click to choose files or select files from Files or our free s…" at bounding box center [113, 145] width 126 height 86
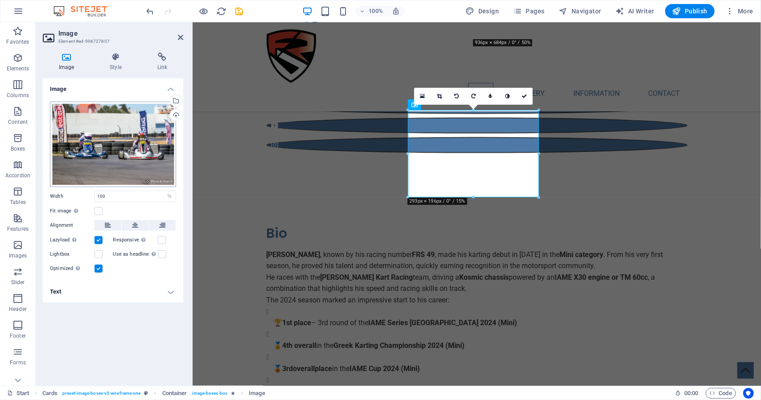
scroll to position [796, 0]
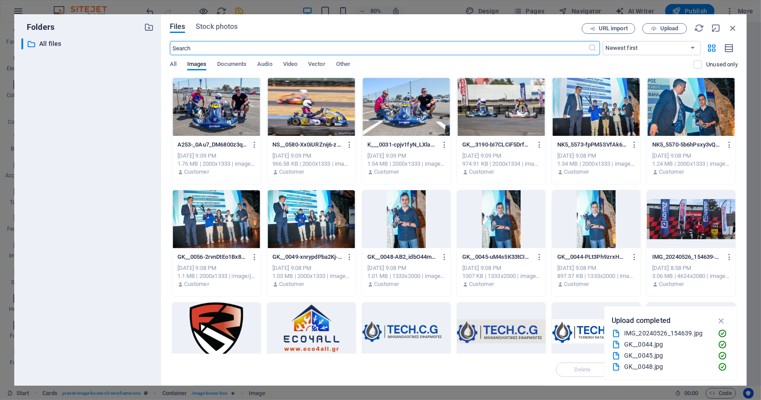
click at [111, 160] on div "​ All files All files" at bounding box center [87, 208] width 132 height 340
click at [396, 94] on div at bounding box center [406, 107] width 89 height 58
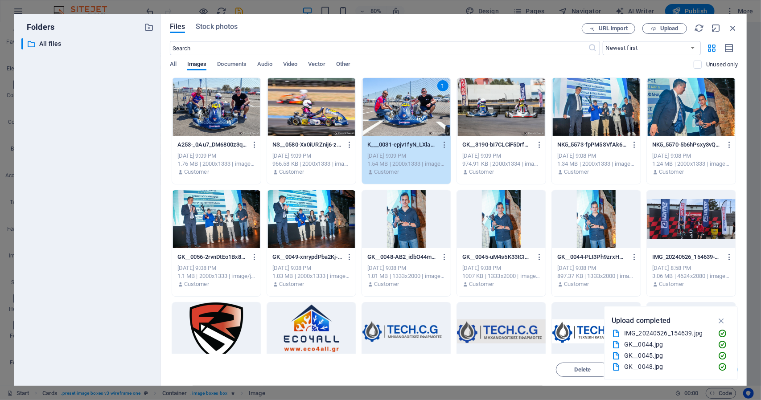
click at [396, 94] on div "1" at bounding box center [406, 107] width 89 height 58
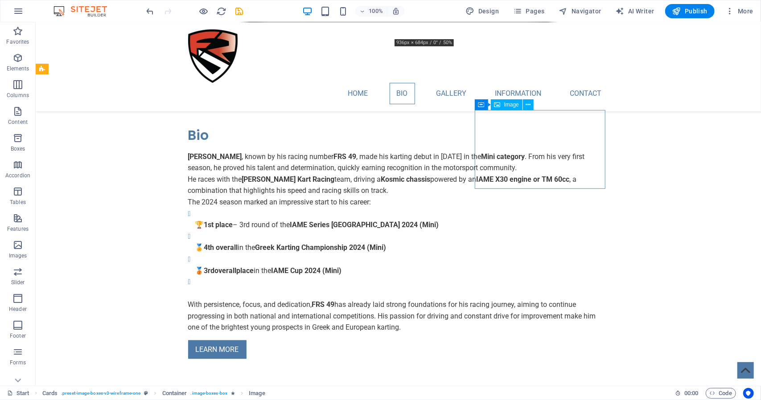
select select "%"
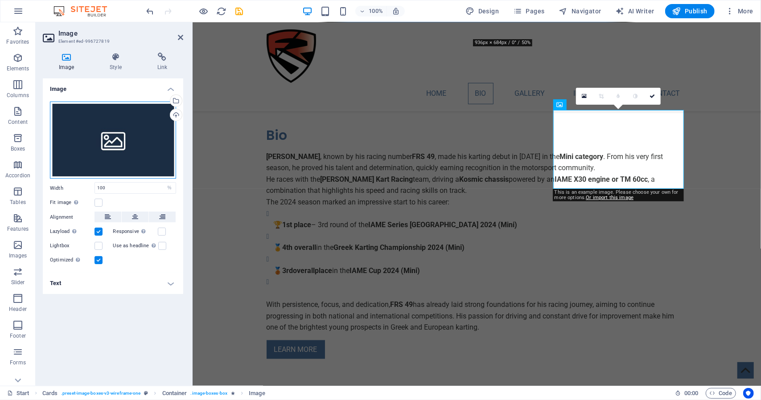
click at [127, 150] on div "Drag files here, click to choose files or select files from Files or our free s…" at bounding box center [113, 141] width 126 height 78
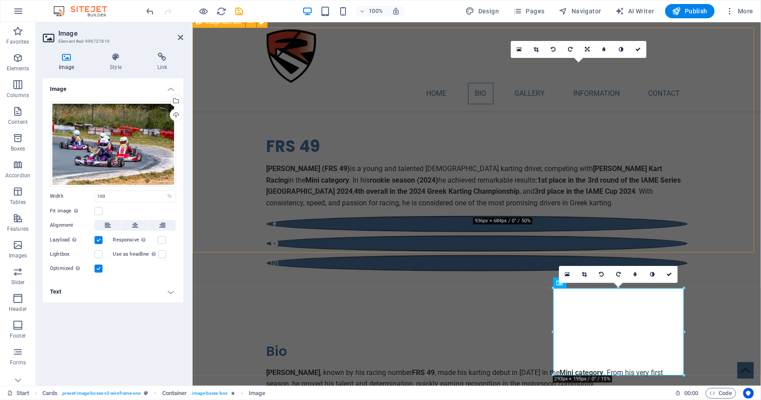
scroll to position [535, 0]
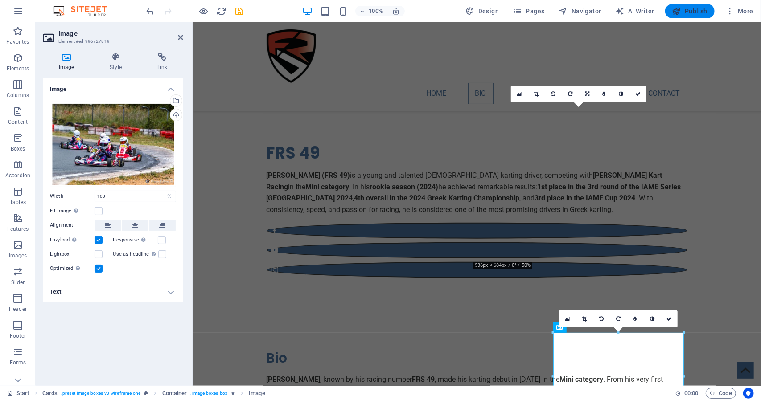
click at [700, 14] on span "Publish" at bounding box center [689, 11] width 35 height 9
checkbox input "false"
